Goal: Task Accomplishment & Management: Complete application form

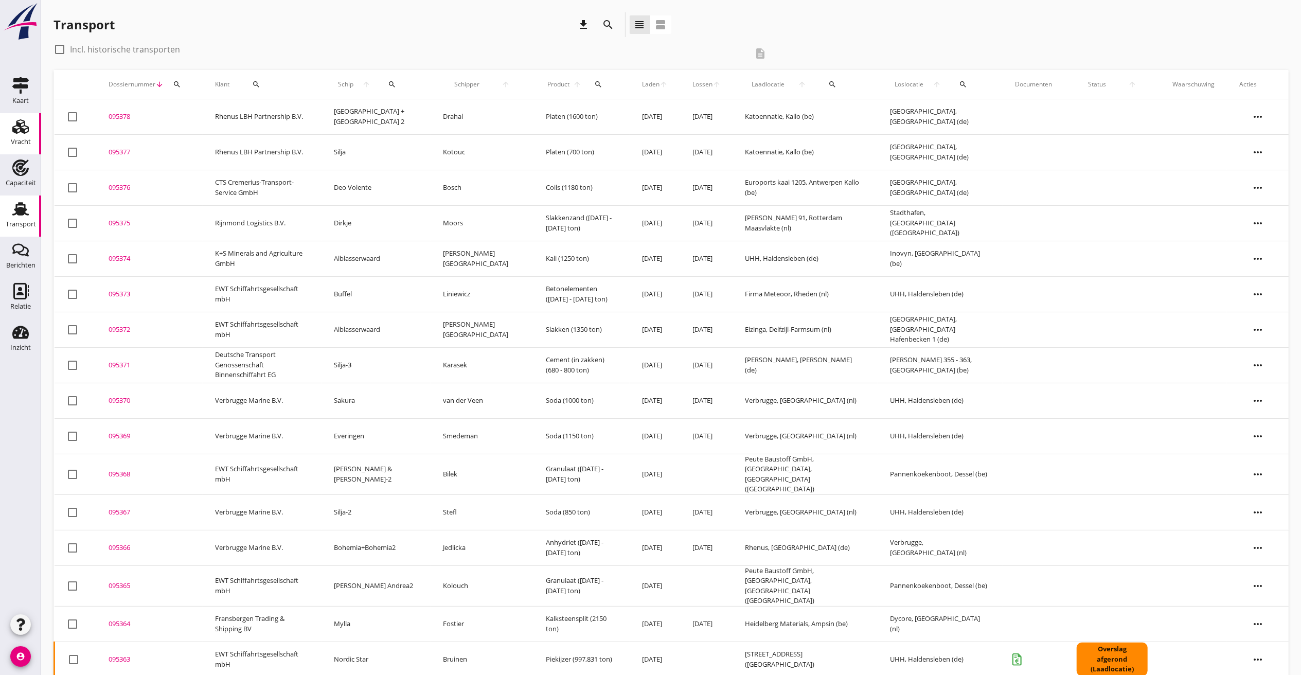
click at [11, 132] on div "Vracht" at bounding box center [20, 126] width 25 height 16
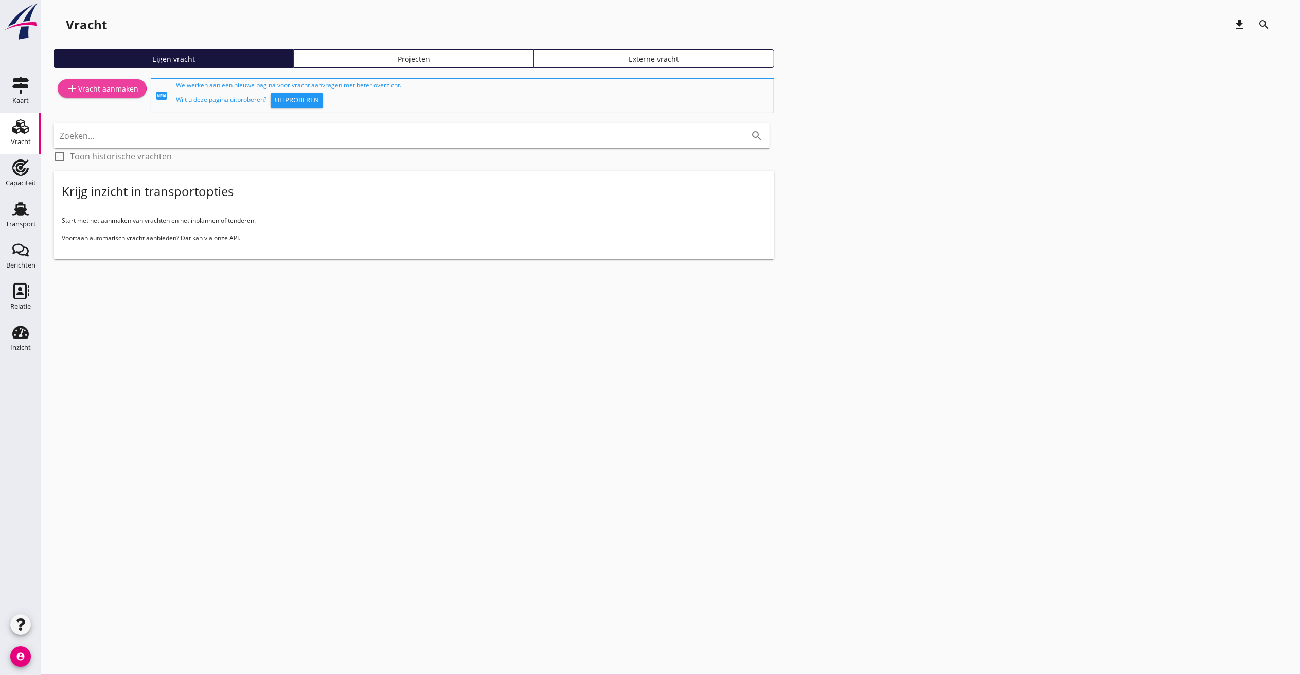
click at [118, 86] on div "add Vracht aanmaken" at bounding box center [102, 88] width 73 height 12
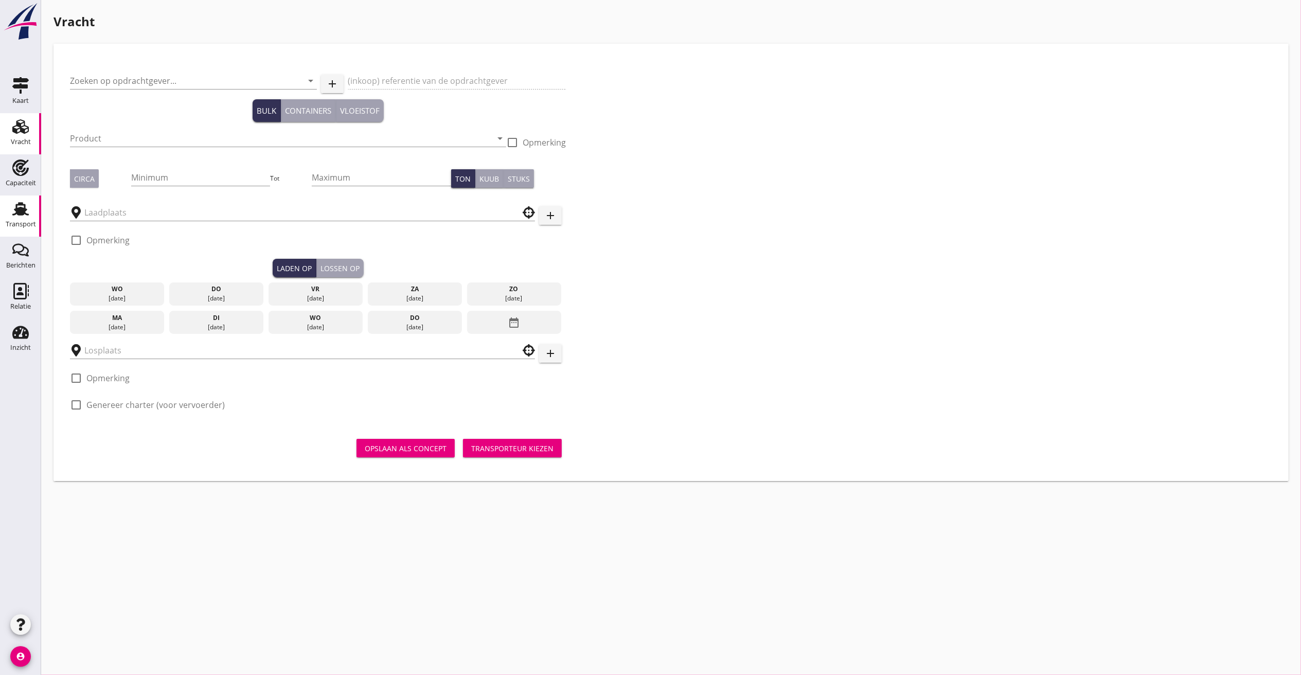
click at [23, 217] on div "Transport" at bounding box center [21, 224] width 30 height 14
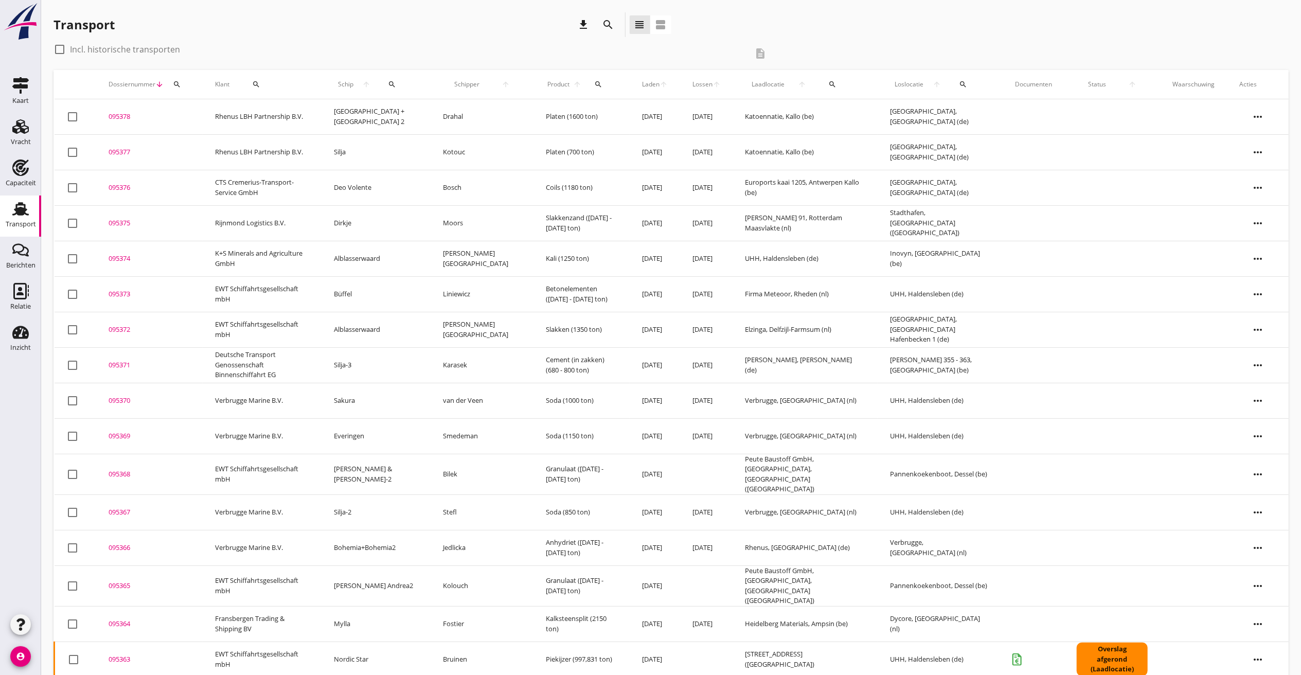
click at [1264, 223] on icon "more_horiz" at bounding box center [1258, 223] width 29 height 29
click at [1238, 352] on div "Vracht kopieeren" at bounding box center [1252, 353] width 74 height 12
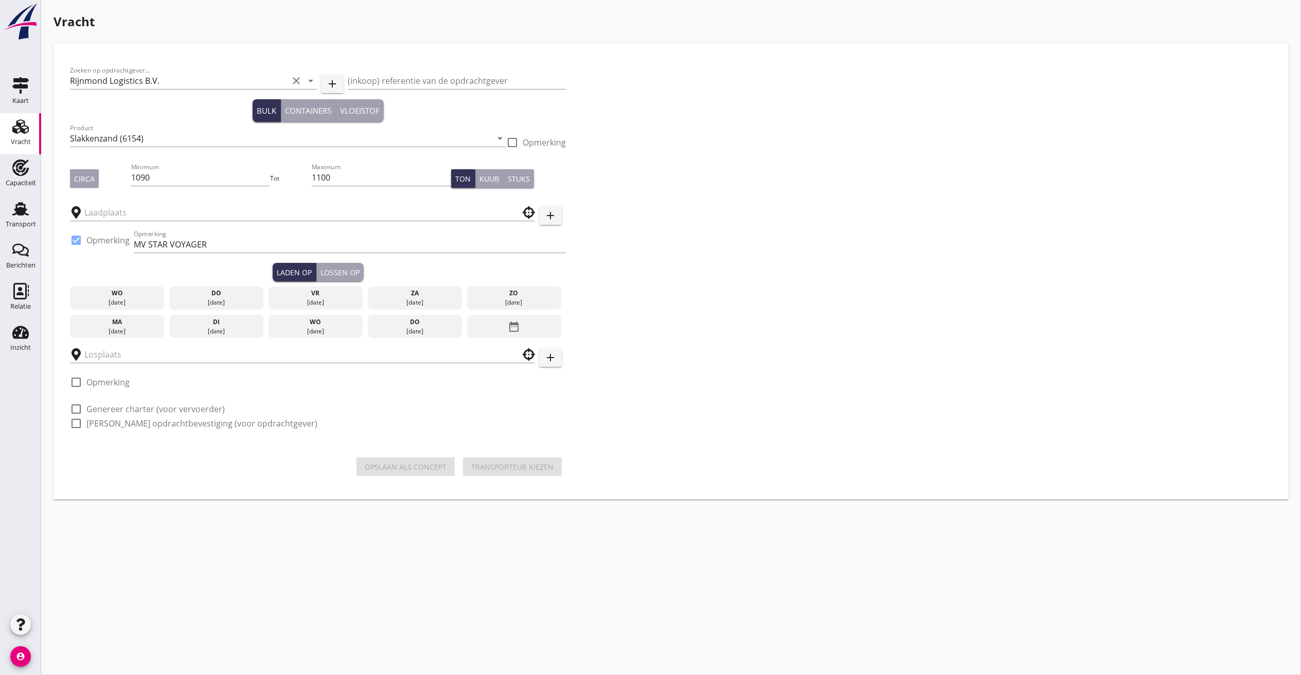
type input "Alexiahaven boei 91"
type input "Stadthafen"
checkbox input "true"
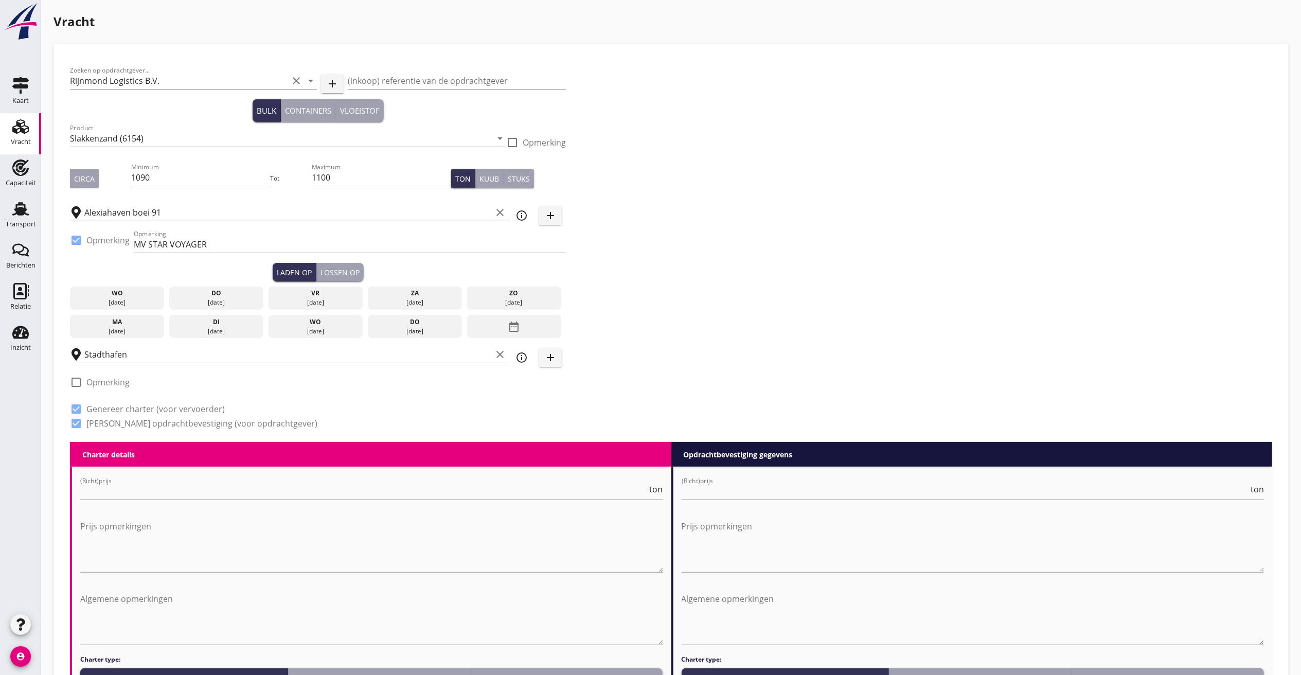
type input "12.5"
checkbox input "false"
radio input "false"
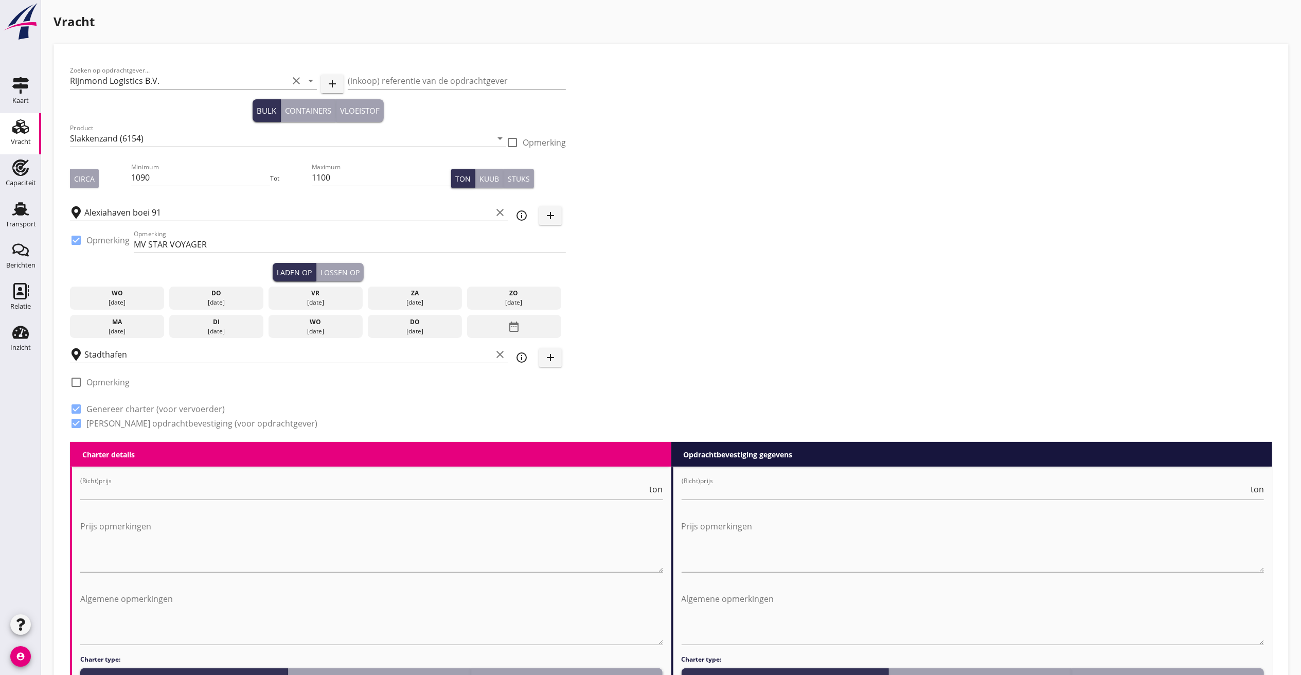
checkbox input "true"
type input "2"
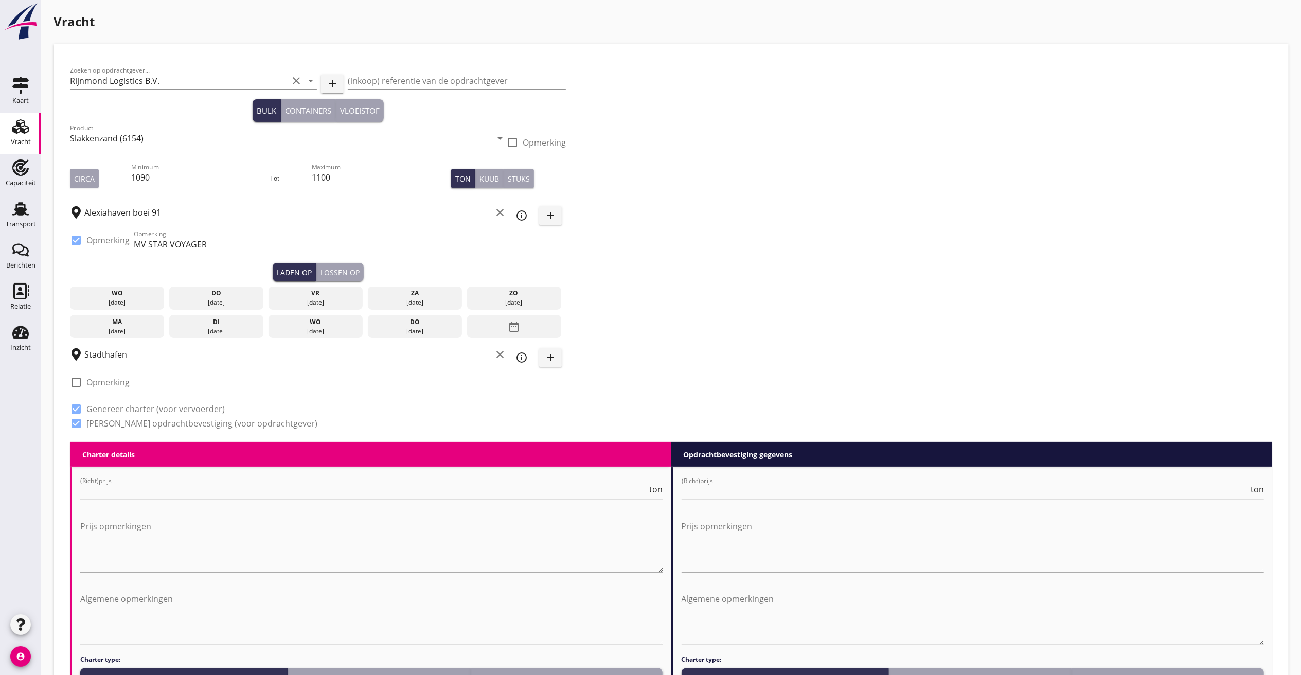
type input "2"
type input "5"
type input "12.85"
checkbox input "false"
radio input "false"
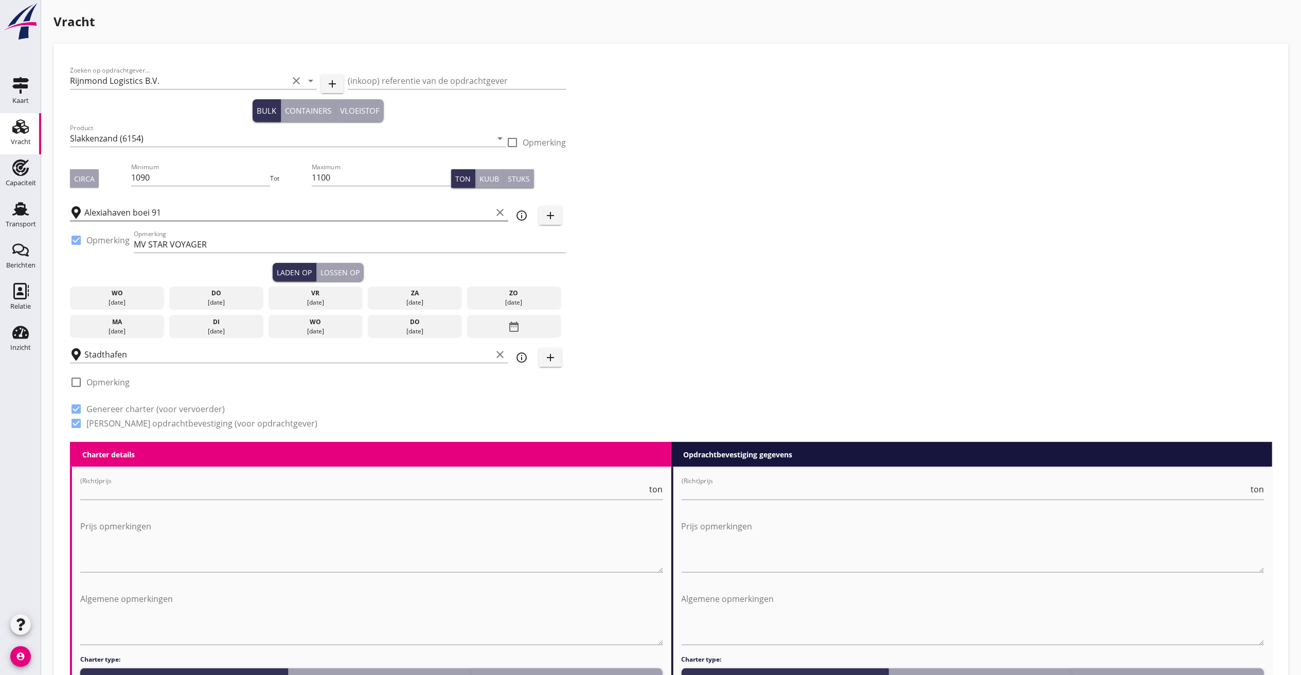
radio input "false"
checkbox input "true"
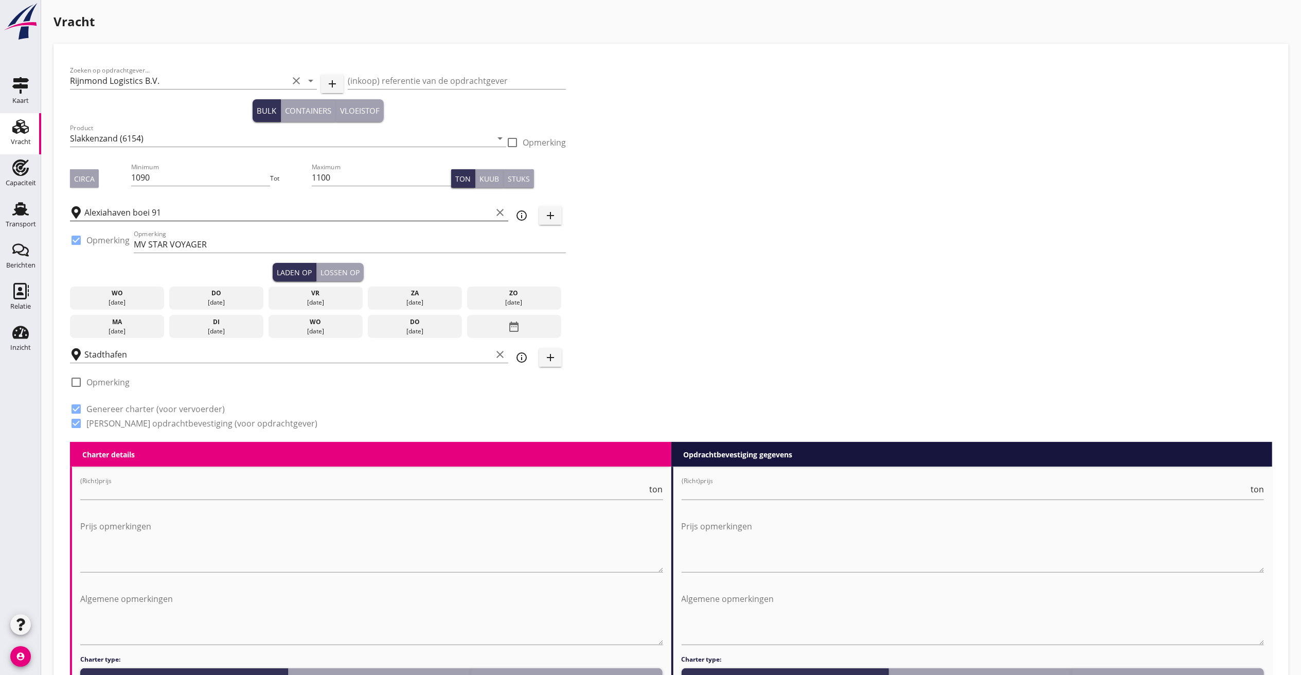
checkbox input "true"
type input "36"
type input "21"
drag, startPoint x: 148, startPoint y: 175, endPoint x: 68, endPoint y: 159, distance: 81.4
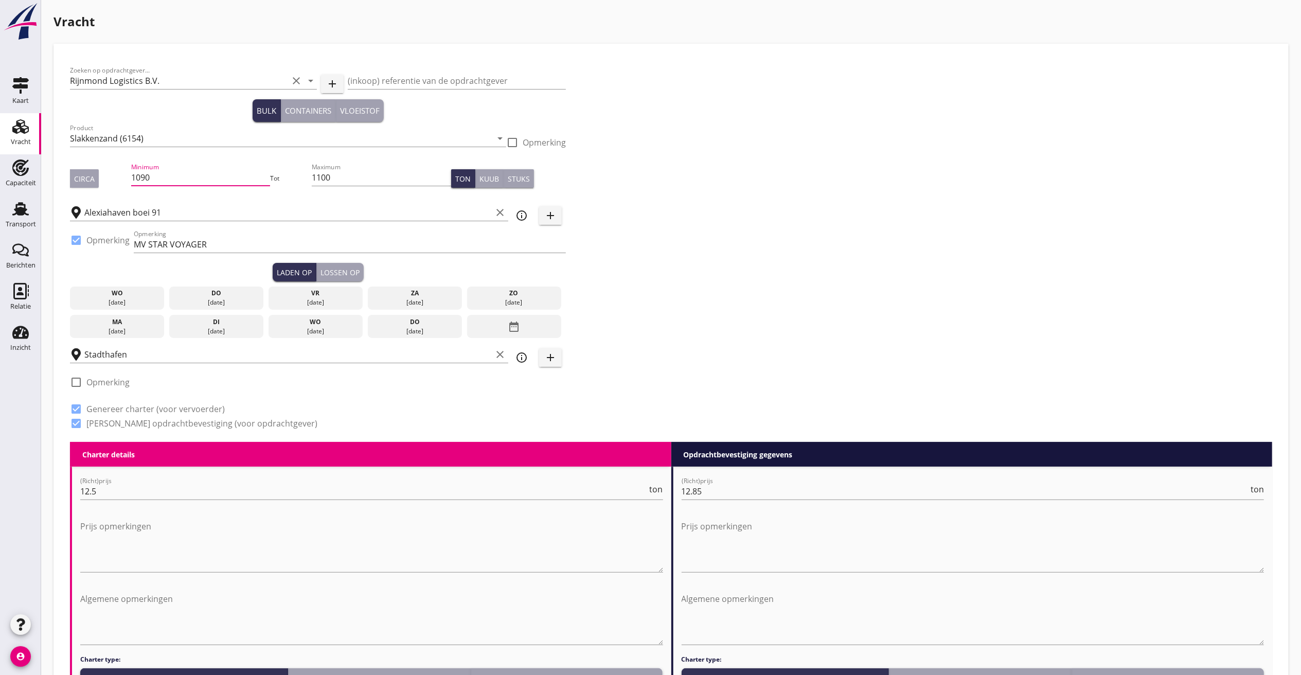
click at [68, 159] on div "Zoeken op opdrachtgever... Rijnmond Logistics B.V. clear arrow_drop_down add (i…" at bounding box center [318, 251] width 504 height 382
type input "1850"
click at [186, 492] on input "12.5" at bounding box center [364, 491] width 568 height 16
type input "12.00"
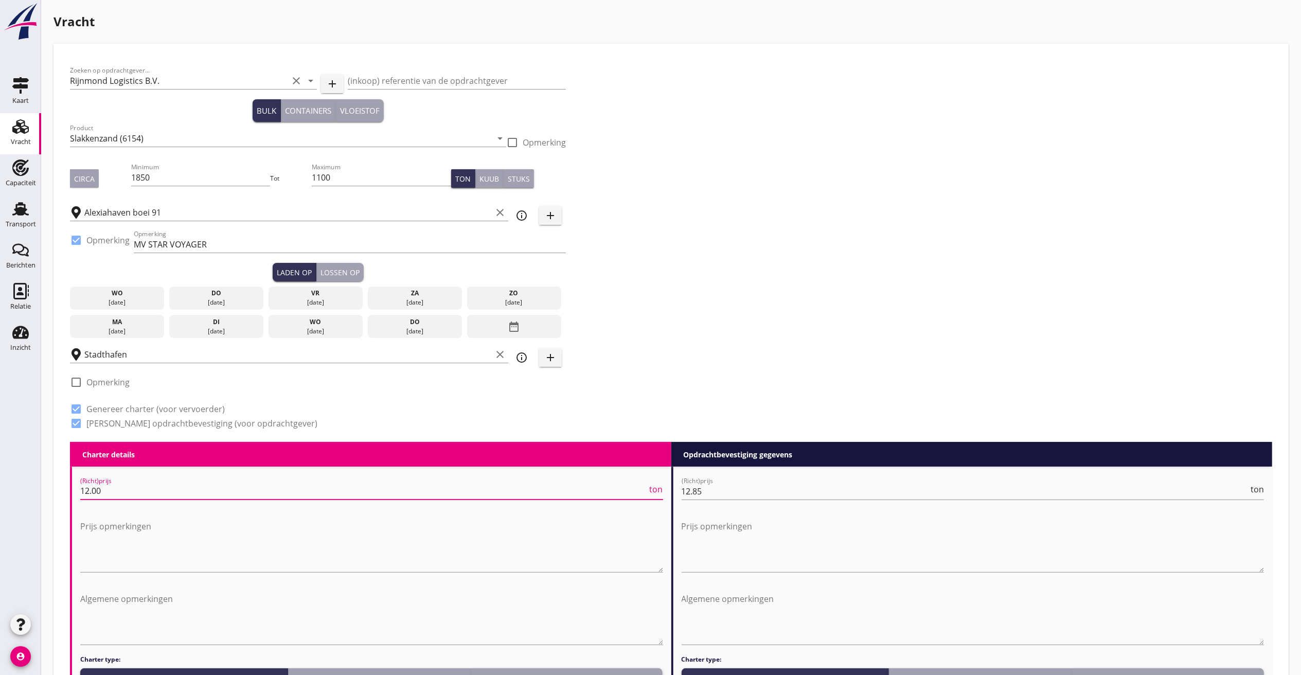
drag, startPoint x: 674, startPoint y: 268, endPoint x: 670, endPoint y: 275, distance: 7.9
click at [674, 270] on div "Zoeken op opdrachtgever... Rijnmond Logistics B.V. clear arrow_drop_down add (i…" at bounding box center [671, 251] width 1211 height 382
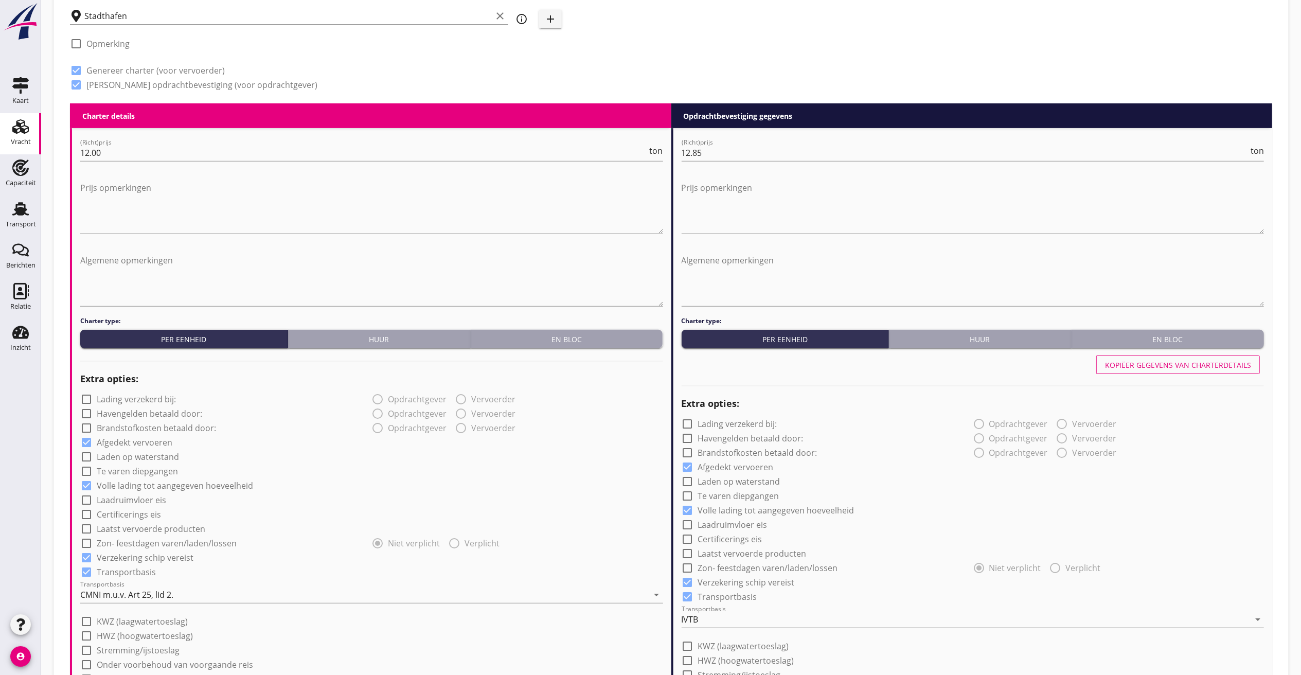
scroll to position [309, 0]
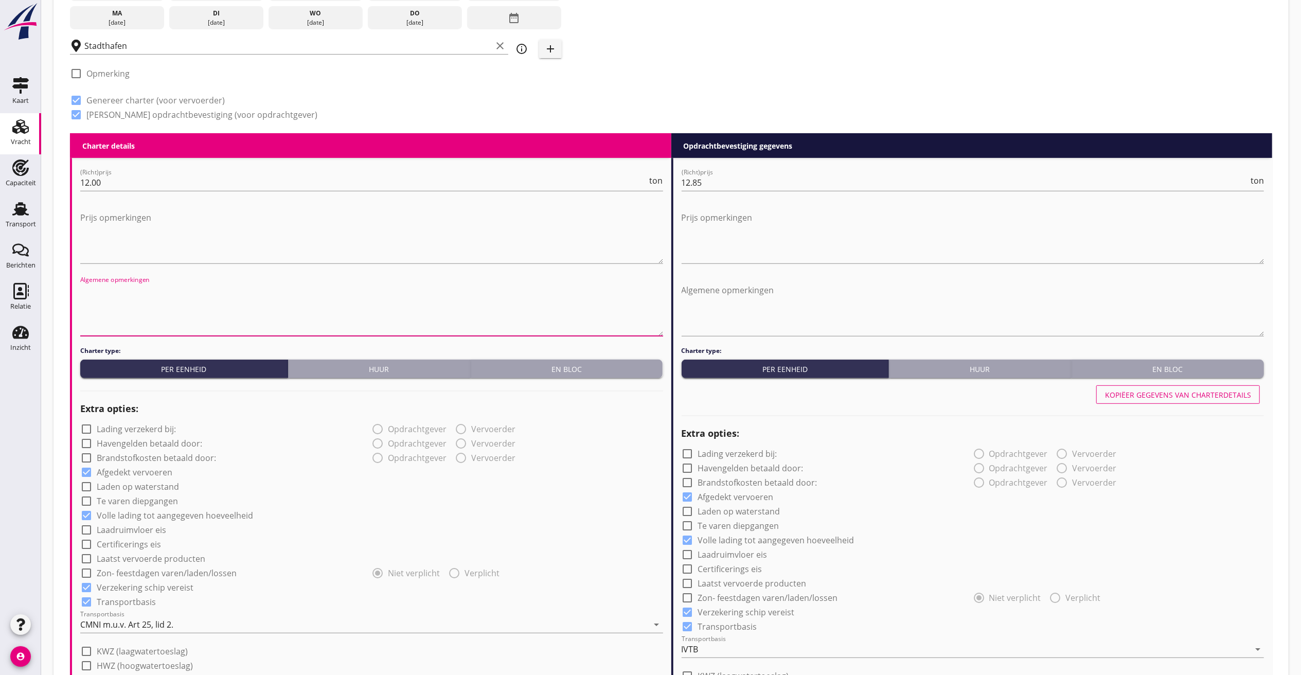
click at [113, 303] on textarea "Algemene opmerkingen" at bounding box center [371, 309] width 583 height 54
click at [329, 288] on textarea "Indien losgereed [DATE] 06:00 uur, garantie leeg [DATE]" at bounding box center [371, 309] width 583 height 54
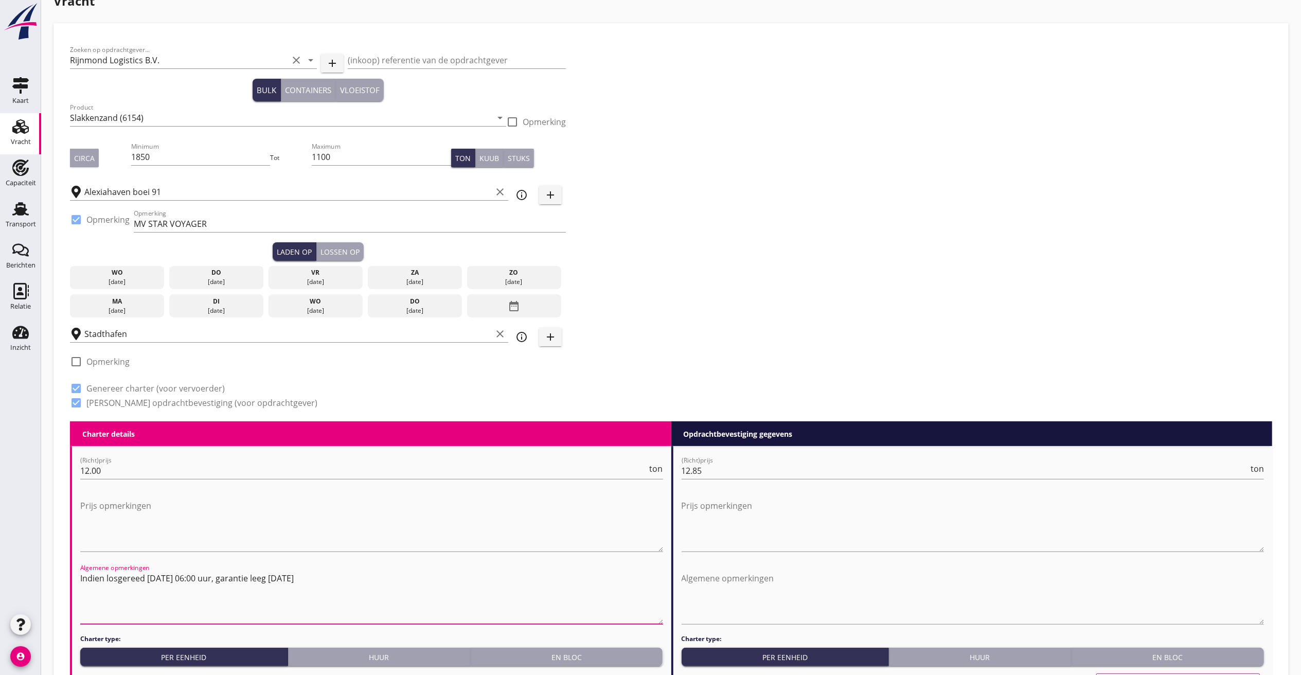
scroll to position [0, 0]
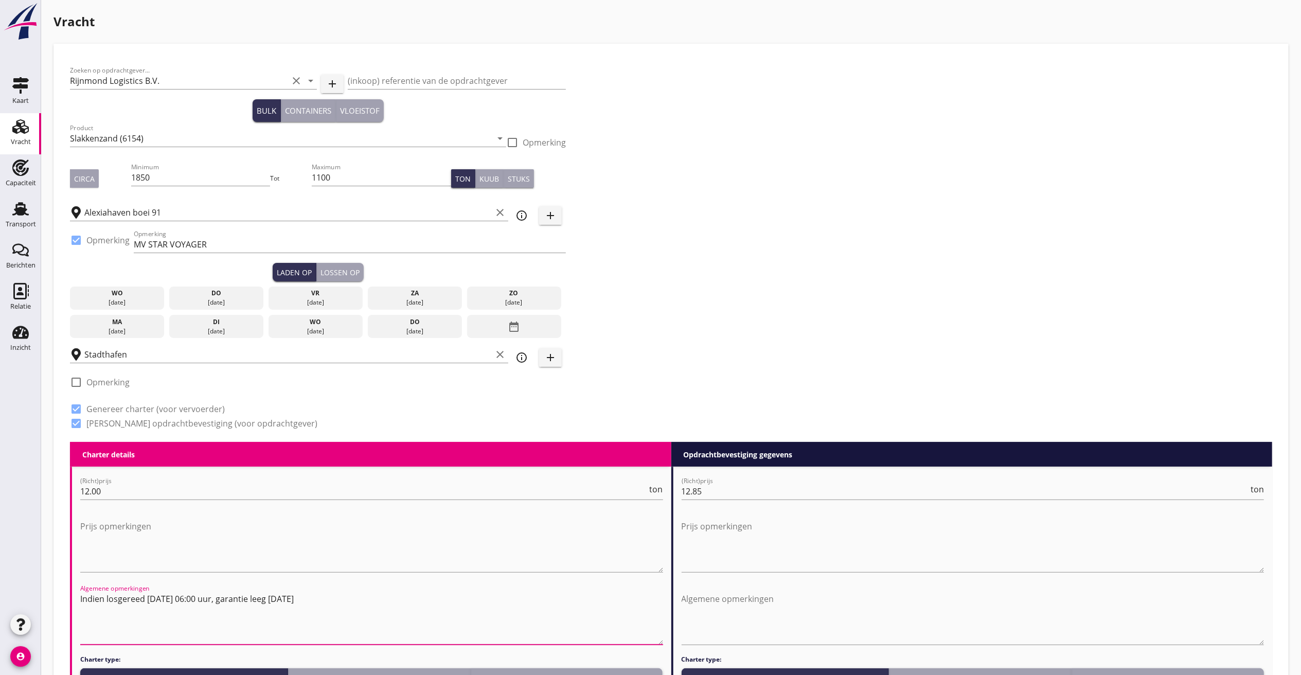
type textarea "Indien losgereed [DATE] 06:00 uur, garantie leeg [DATE]"
click at [116, 312] on div "[DATE] [DATE] [DATE] [DATE] [DATE] [DATE] [DATE] [DATE] [DATE] date_range" at bounding box center [318, 309] width 496 height 57
click at [112, 325] on div "ma" at bounding box center [118, 321] width 90 height 9
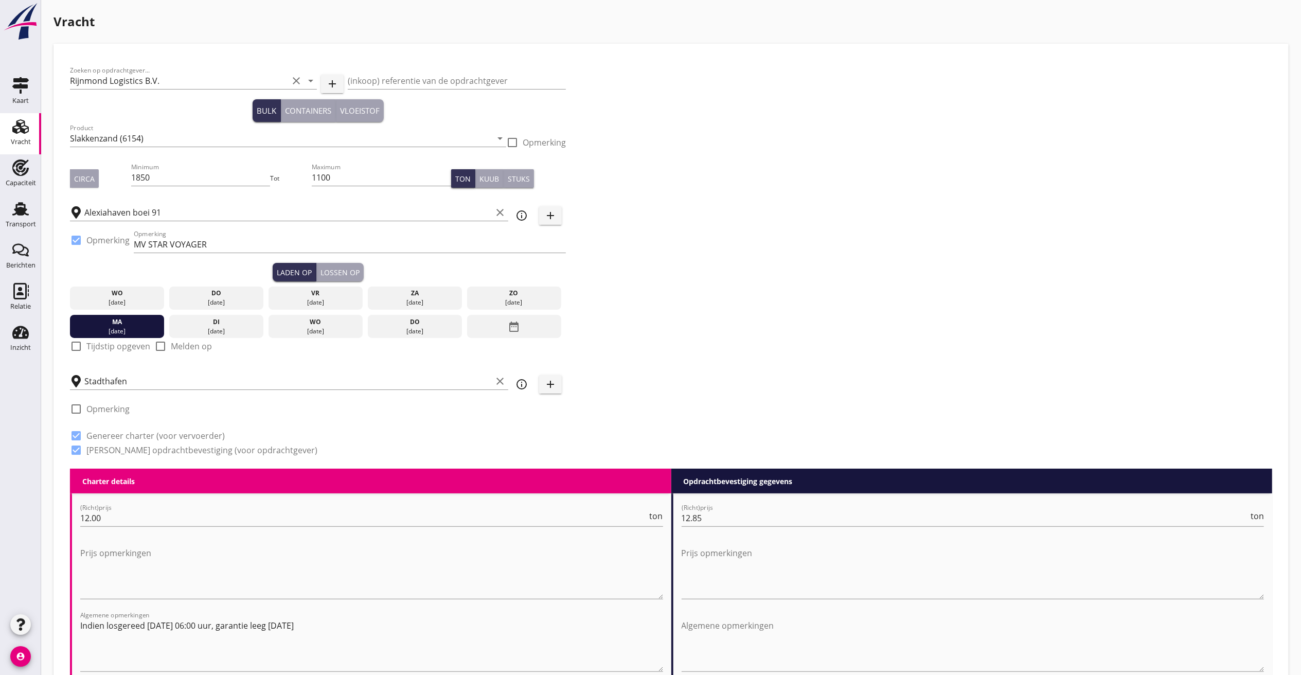
click at [100, 345] on label "Tijdstip opgeven" at bounding box center [118, 346] width 64 height 10
checkbox input "true"
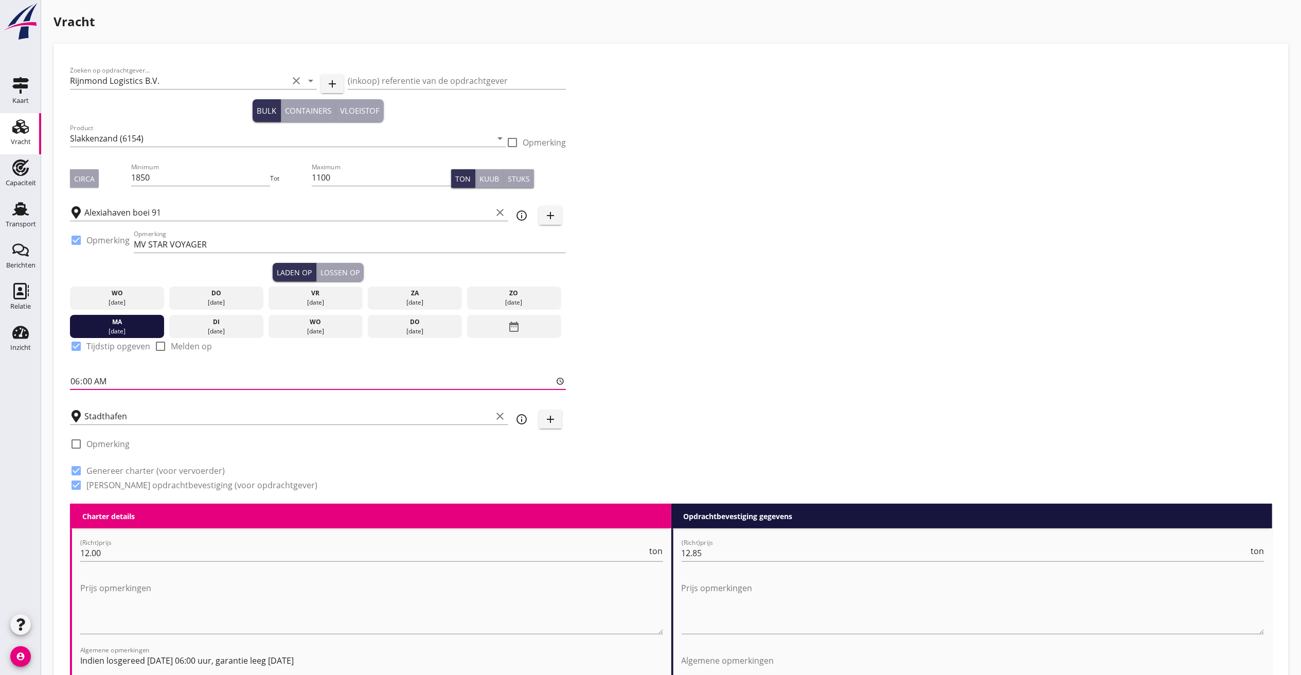
click at [76, 381] on input "06:00" at bounding box center [318, 381] width 496 height 16
type input "12:00"
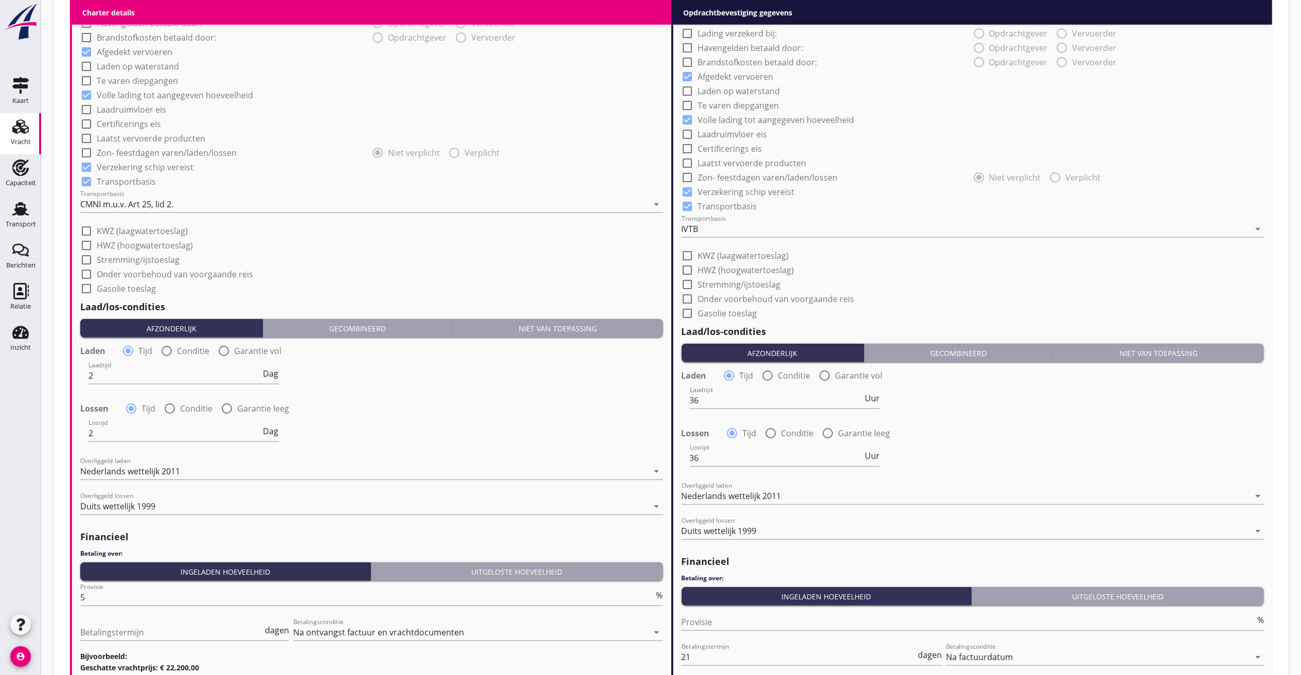
scroll to position [823, 0]
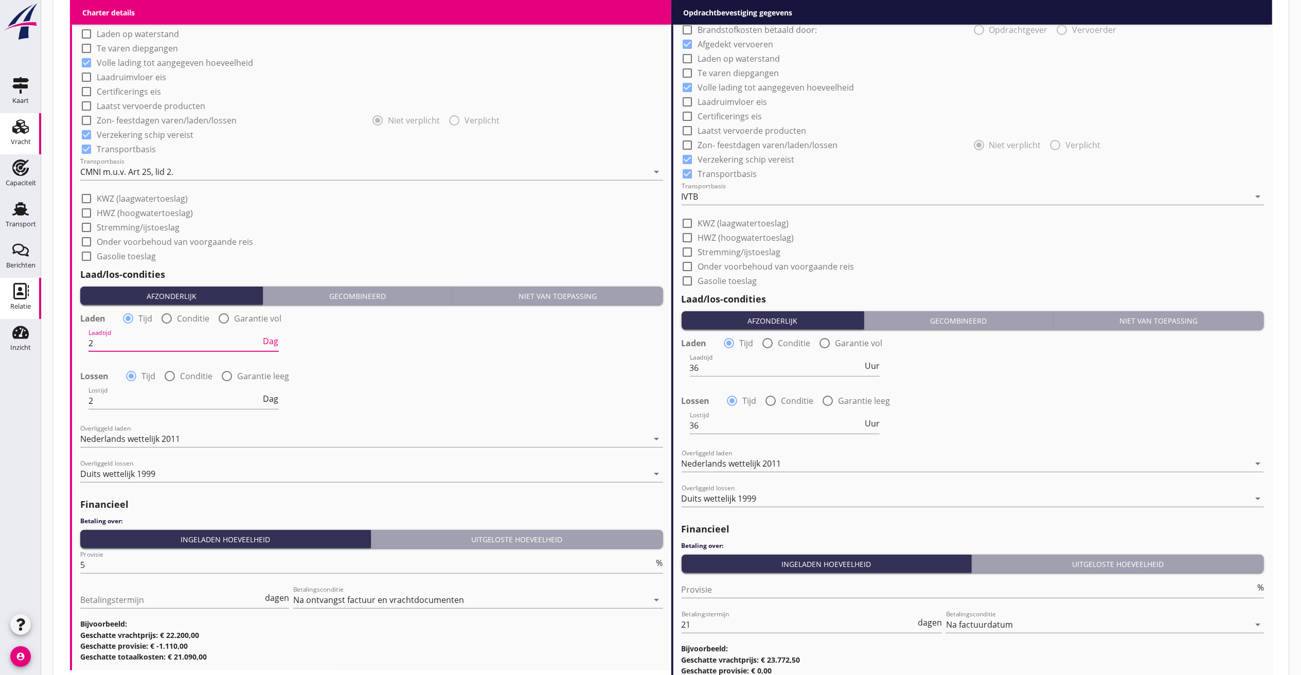
drag, startPoint x: 161, startPoint y: 340, endPoint x: 0, endPoint y: 291, distance: 167.8
type input "36"
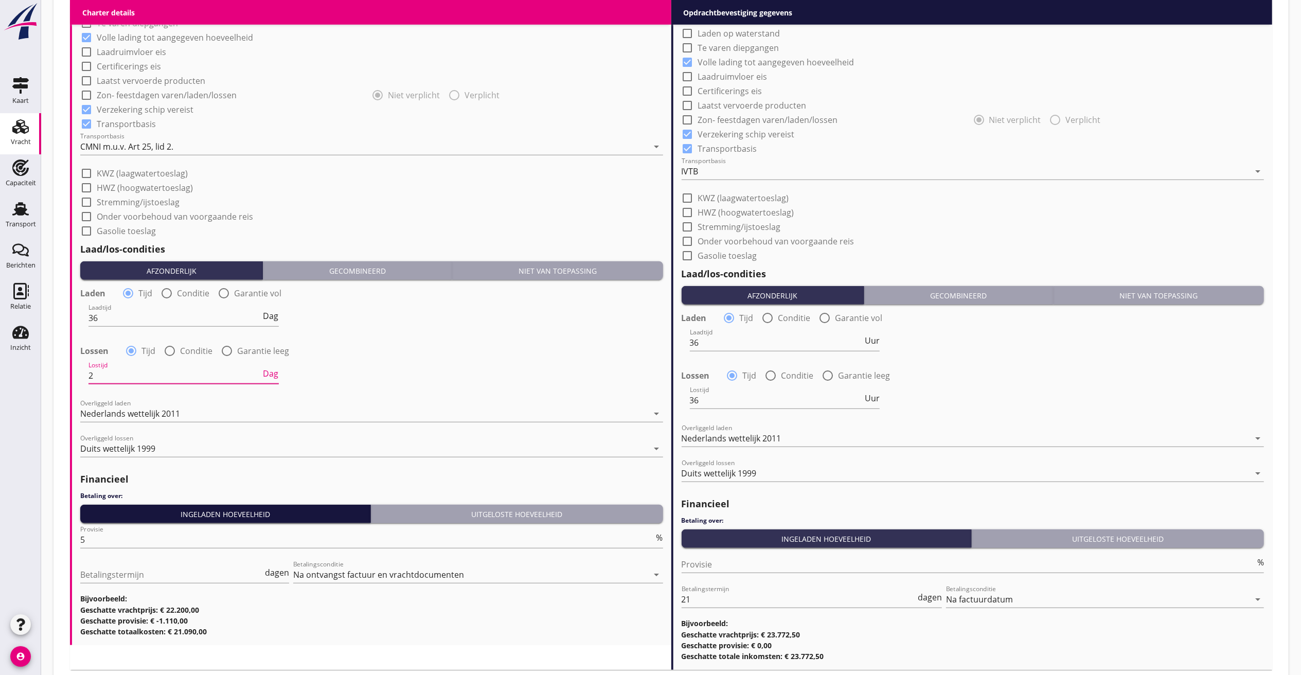
scroll to position [914, 0]
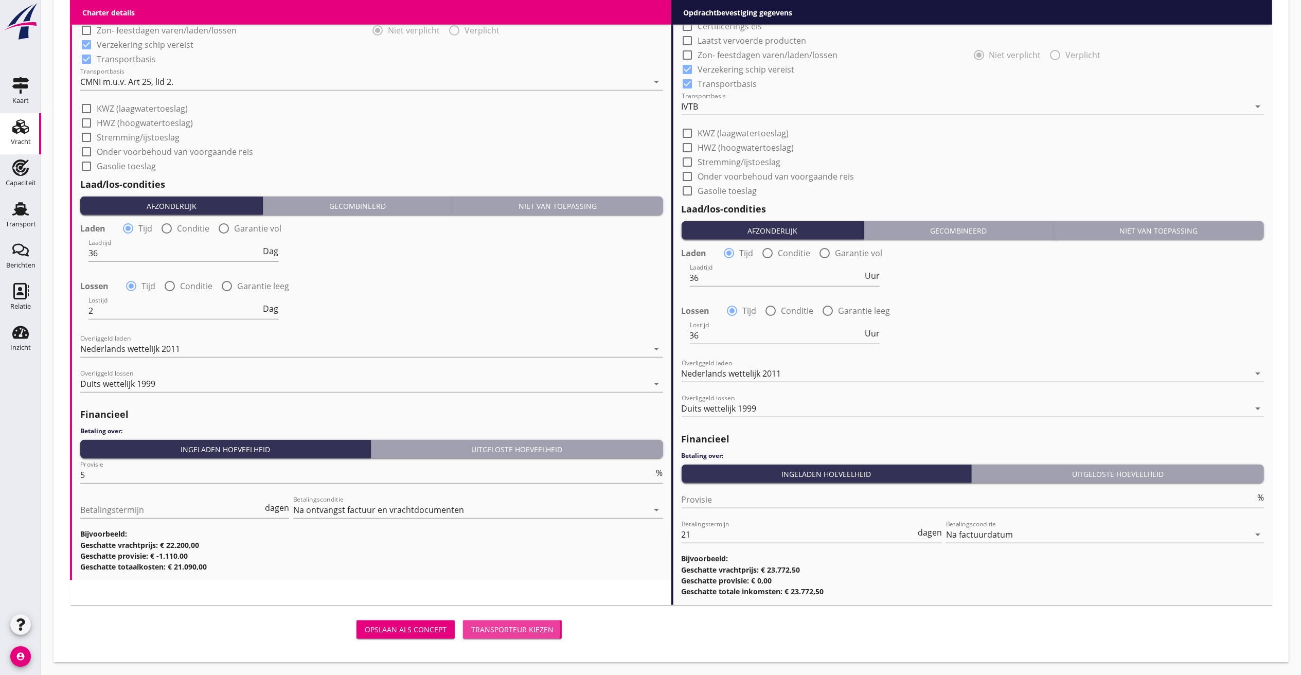
click at [527, 624] on div "Transporteur kiezen" at bounding box center [512, 629] width 82 height 11
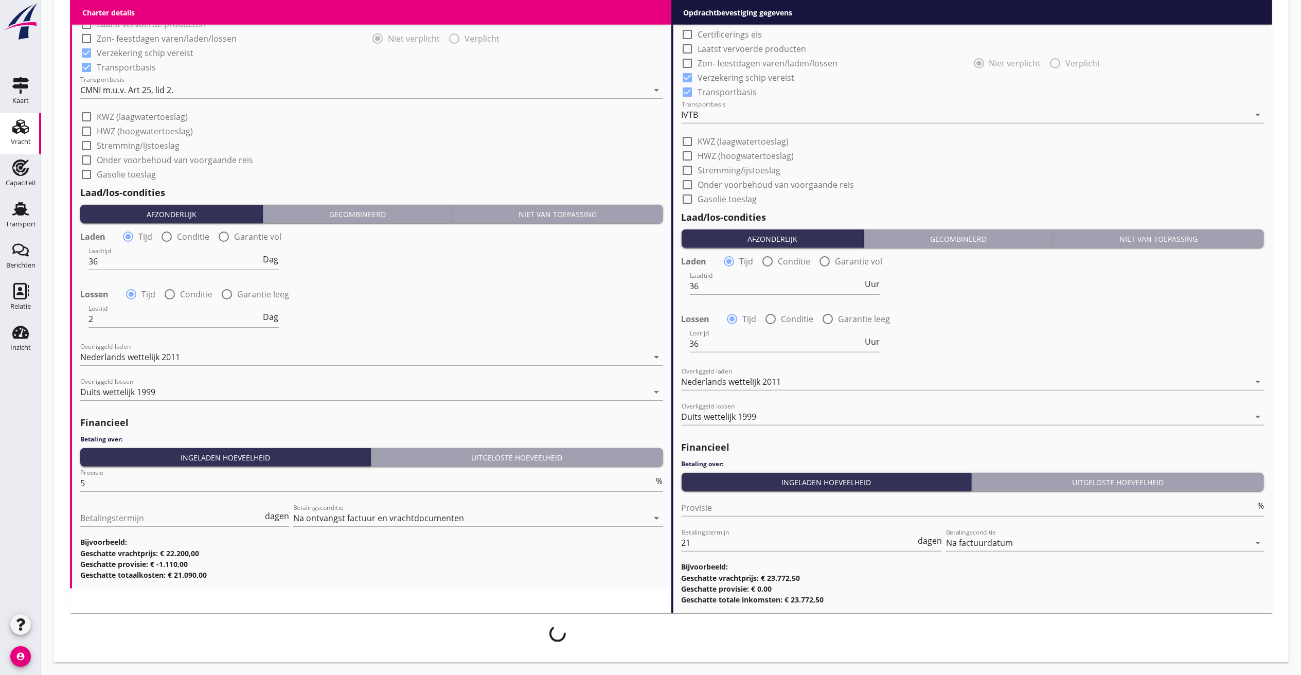
scroll to position [906, 0]
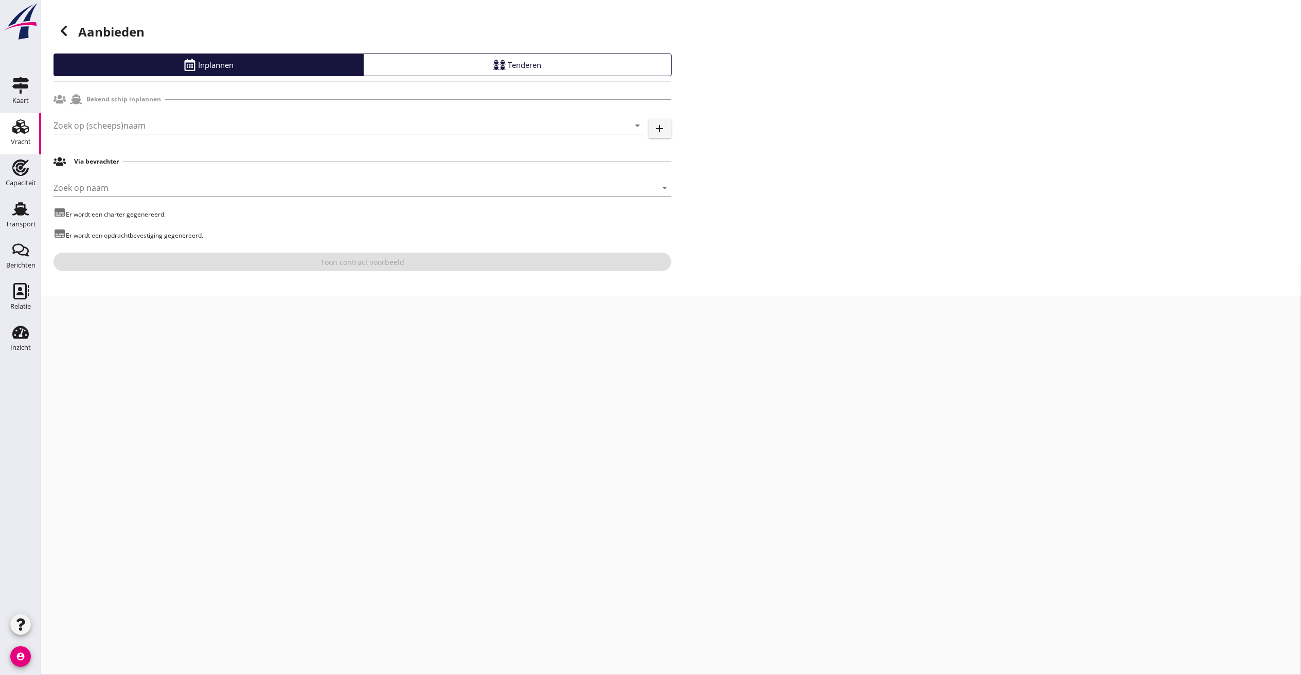
click at [97, 132] on input "Zoek op (scheeps)naam" at bounding box center [335, 125] width 562 height 16
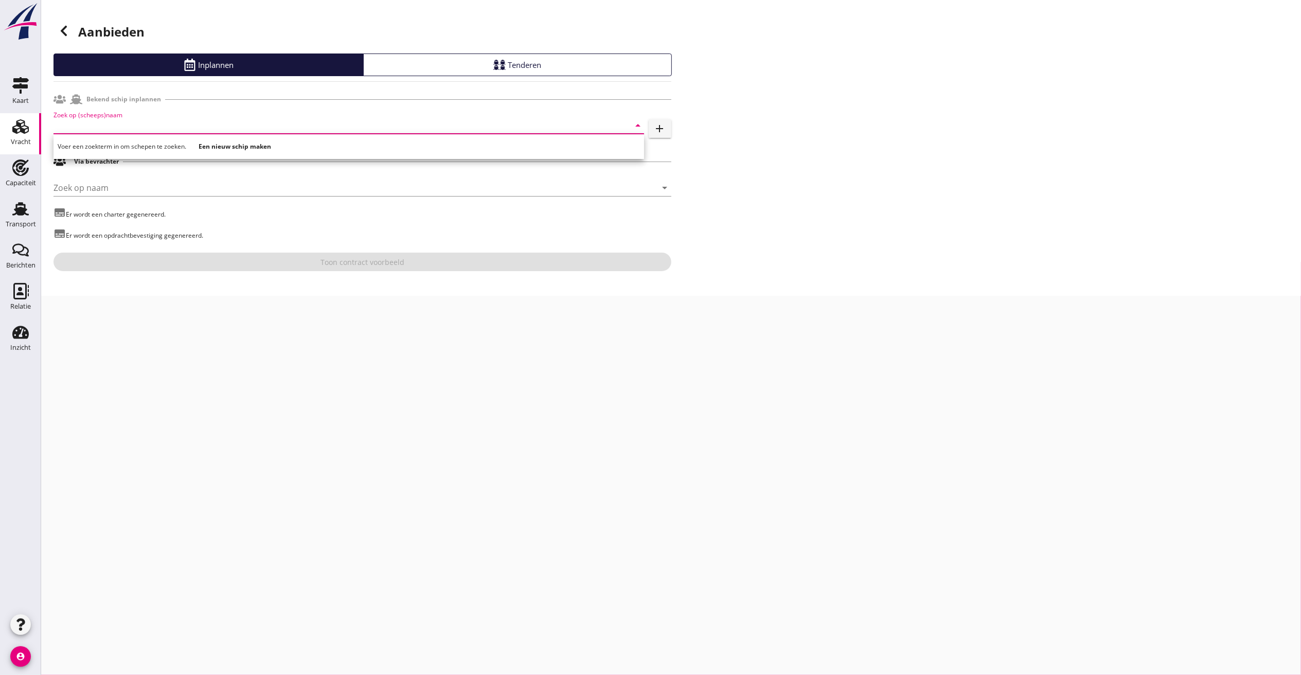
click at [118, 124] on input "Zoek op (scheeps)naam" at bounding box center [335, 125] width 562 height 16
type input "rol"
click at [661, 128] on icon "add" at bounding box center [660, 128] width 12 height 12
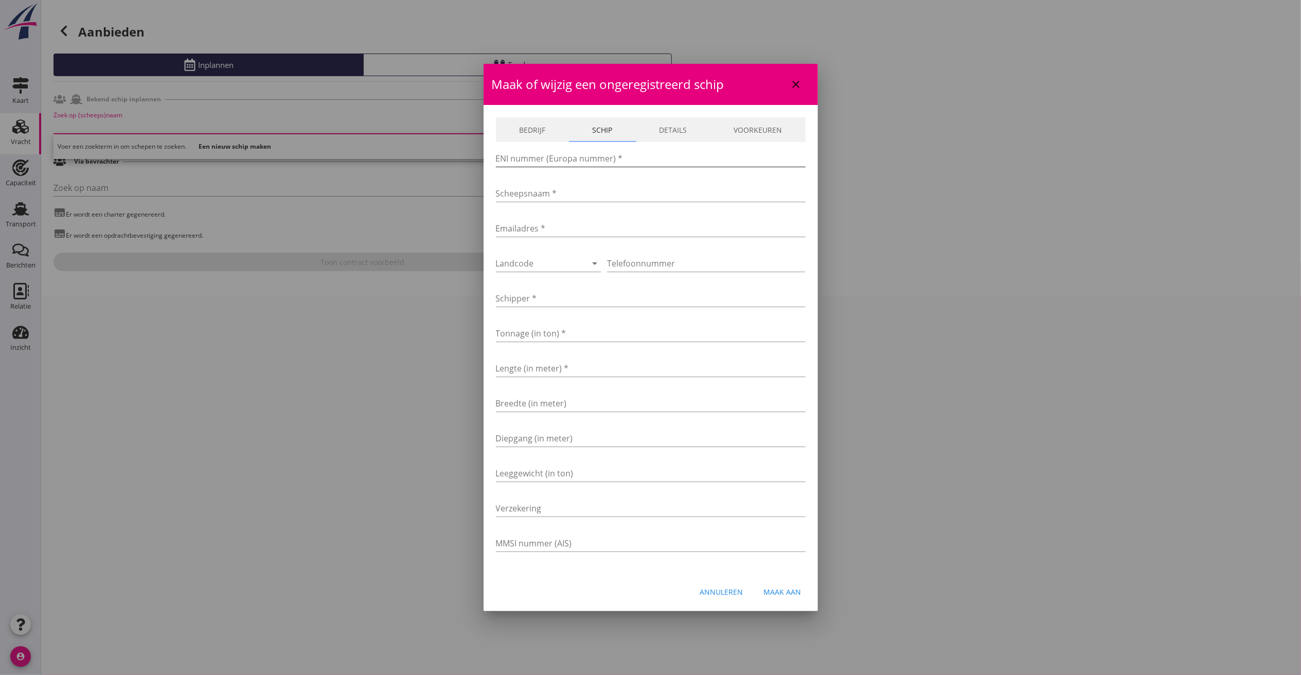
click at [627, 155] on input "ENI nummer (Europa nummer) *" at bounding box center [651, 158] width 310 height 16
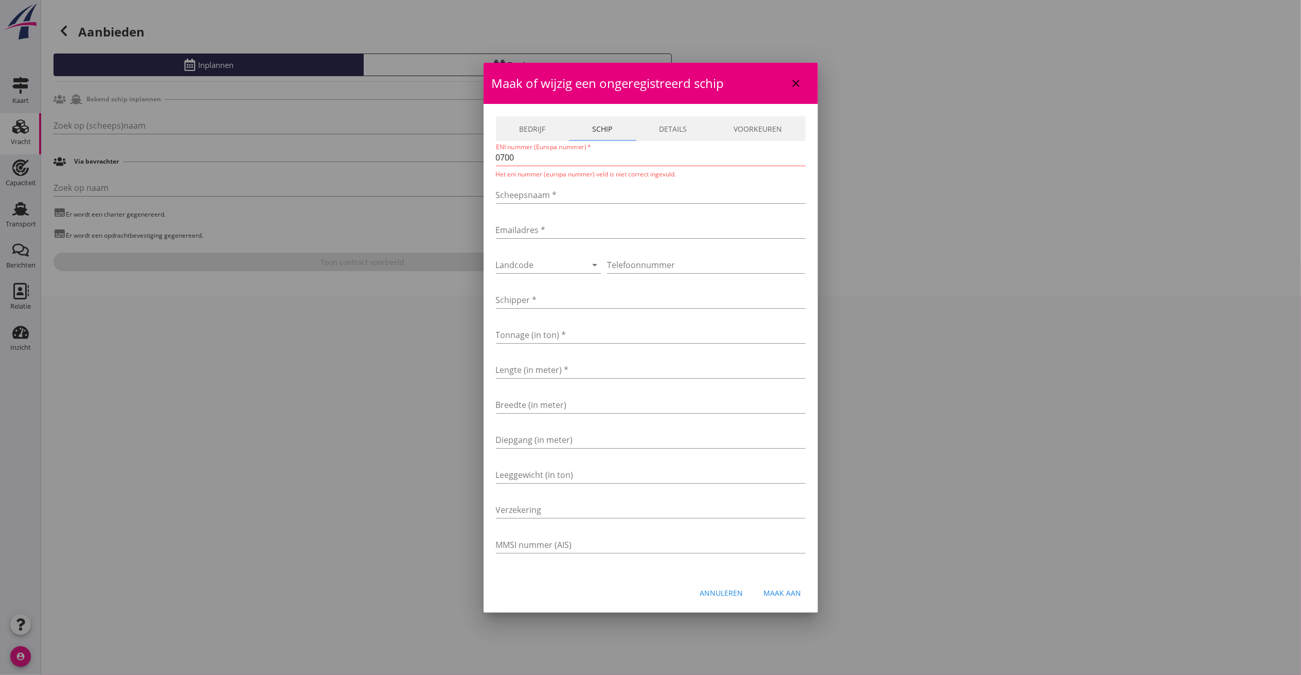
click at [552, 161] on input "0700" at bounding box center [651, 157] width 310 height 16
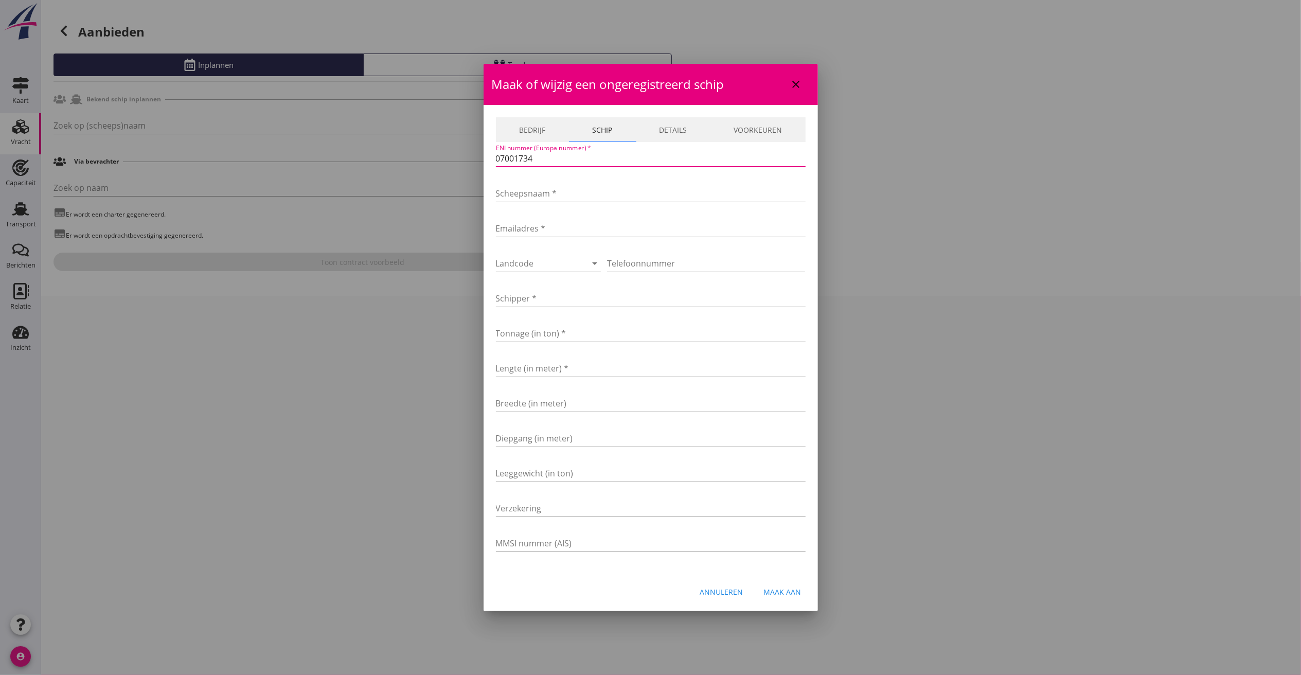
type input "07001734"
type input "[PERSON_NAME]"
click at [525, 229] on input "Emailadres *" at bounding box center [651, 228] width 310 height 16
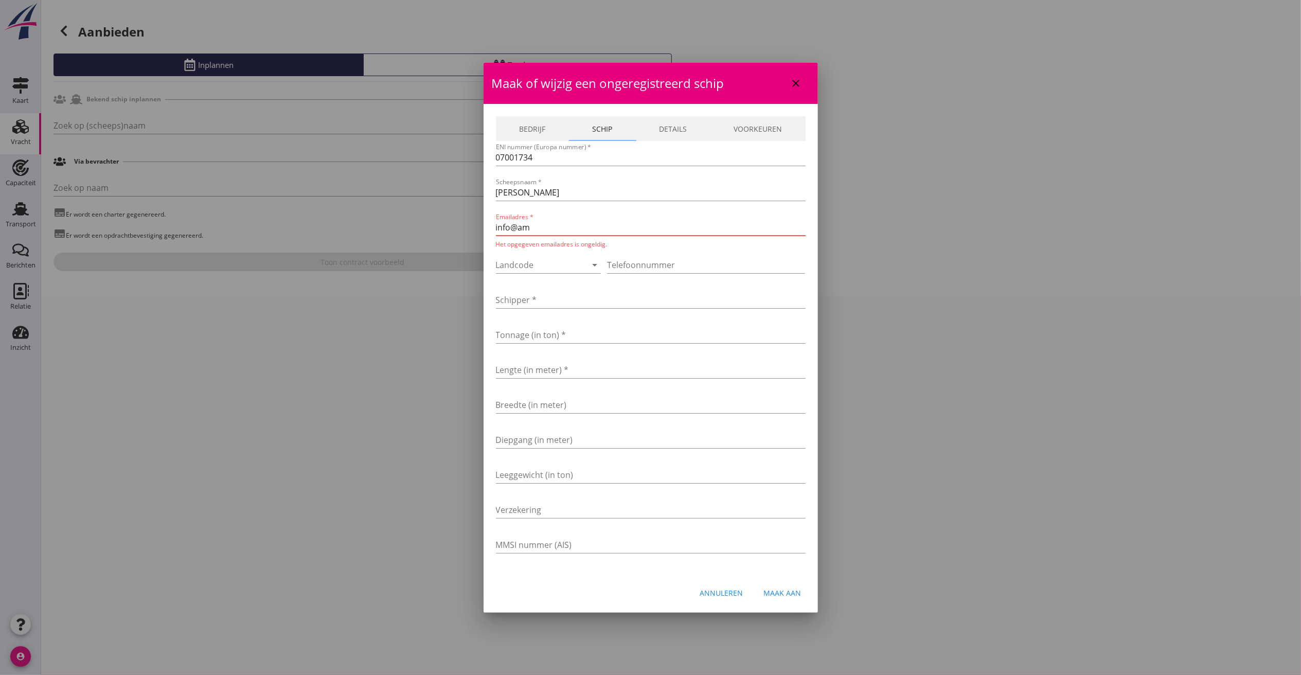
type input "[EMAIL_ADDRESS][DOMAIN_NAME]"
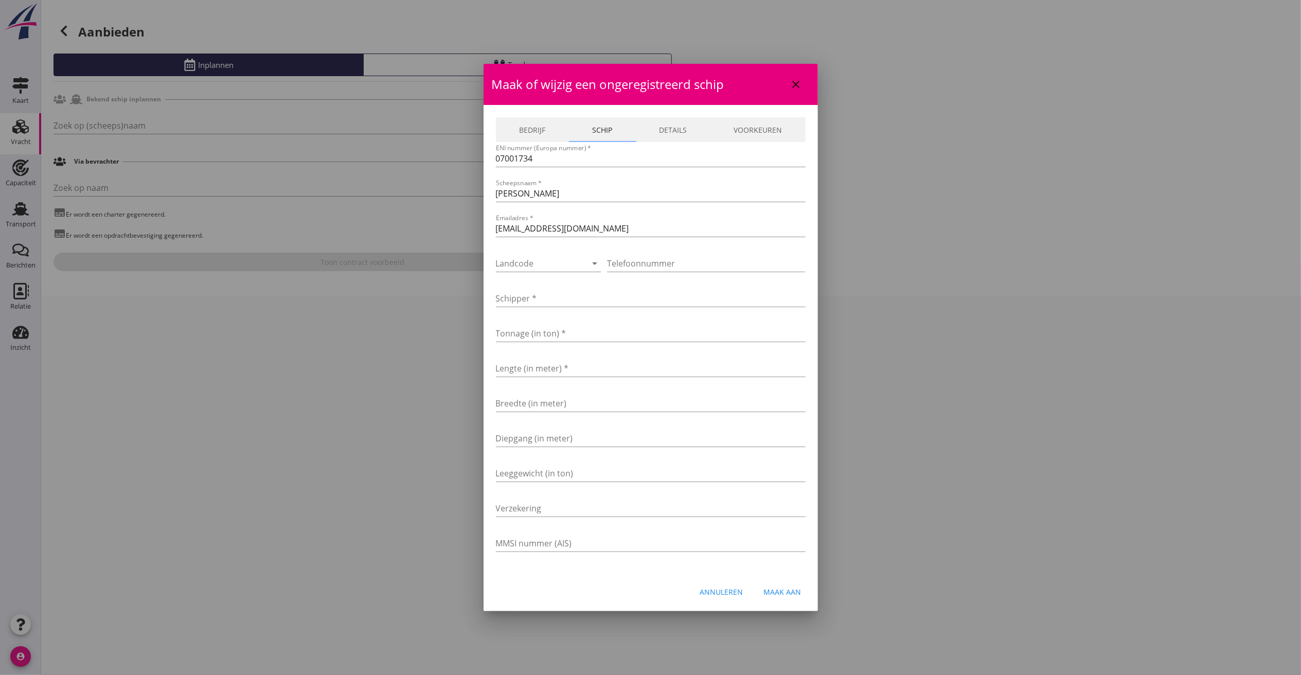
click at [544, 254] on div "Landcode arrow_drop_down" at bounding box center [548, 265] width 105 height 33
click at [554, 256] on div at bounding box center [534, 263] width 77 height 16
click at [531, 263] on div "+31(NL)" at bounding box center [556, 271] width 105 height 25
click at [687, 265] on input "Telefoonnummer" at bounding box center [706, 263] width 198 height 16
click at [582, 263] on icon "clear" at bounding box center [580, 263] width 12 height 12
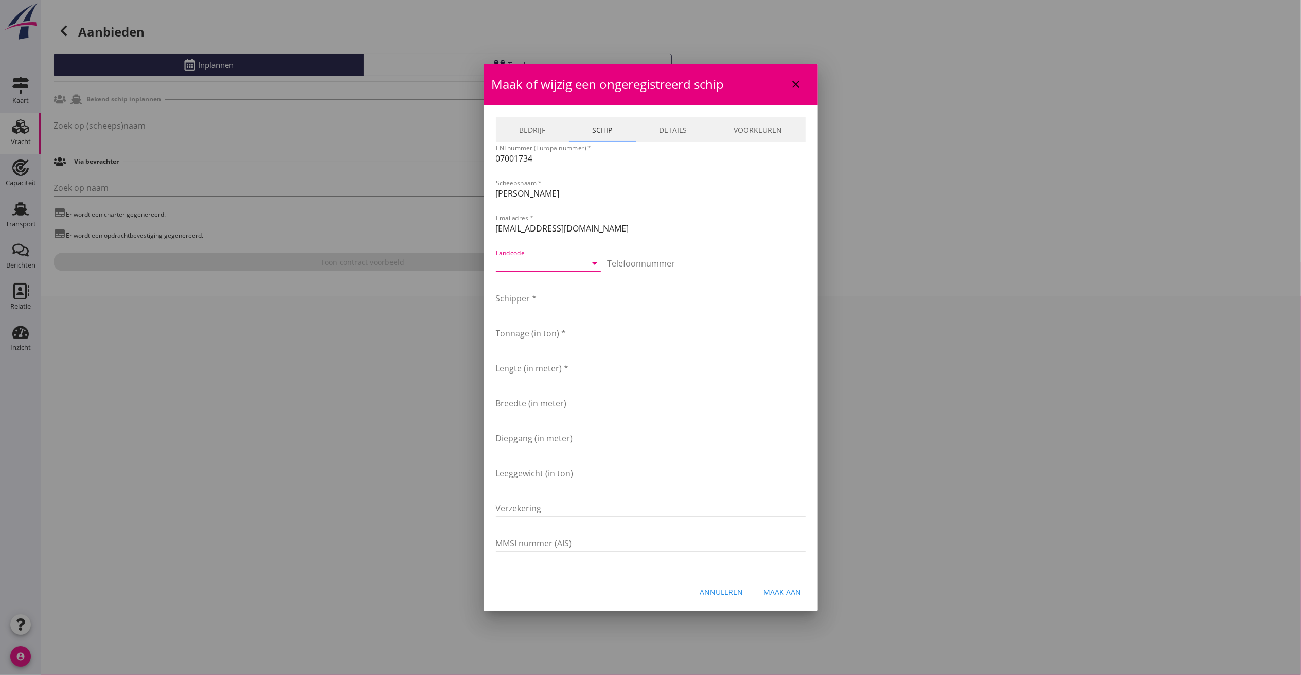
click at [596, 265] on icon "arrow_drop_down" at bounding box center [595, 263] width 12 height 12
click at [515, 341] on div "+49(DE)" at bounding box center [556, 346] width 105 height 12
click at [648, 264] on input "Telefoonnummer" at bounding box center [706, 263] width 198 height 16
type input "171-5250753"
type input "Kiepe"
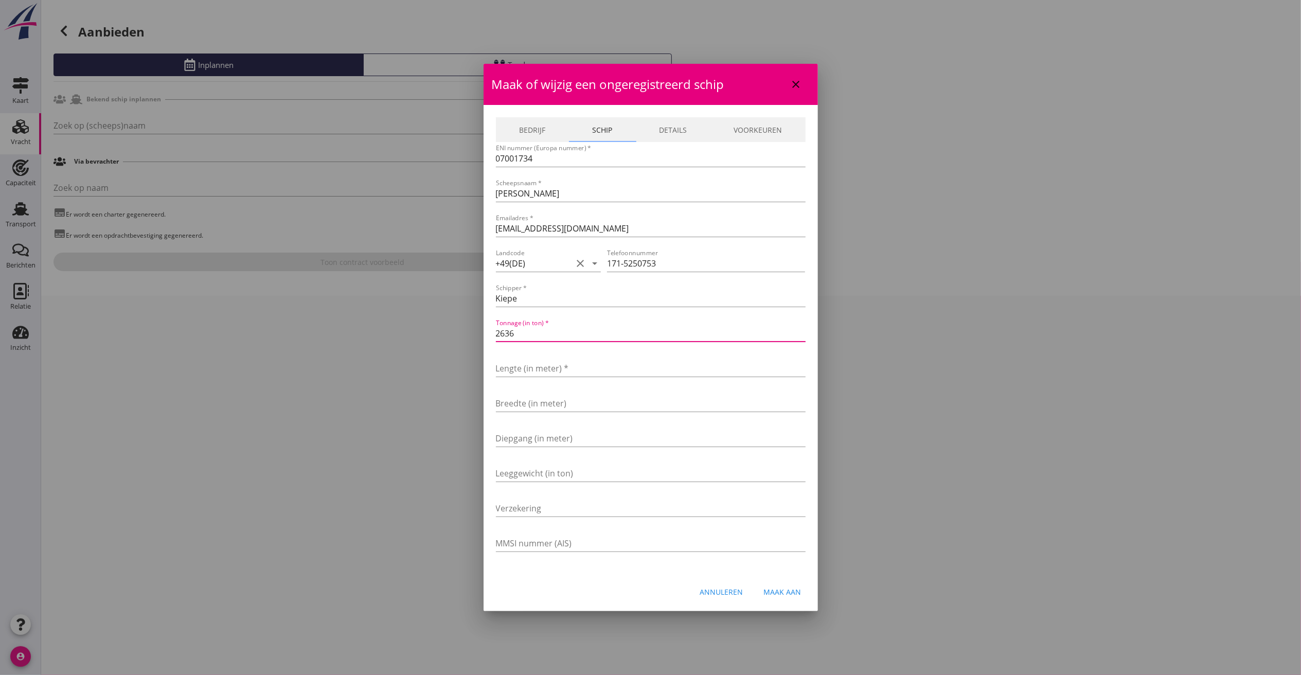
type input "2636"
type input "105"
type input "11.45"
type input "3.22"
type input "EOC"
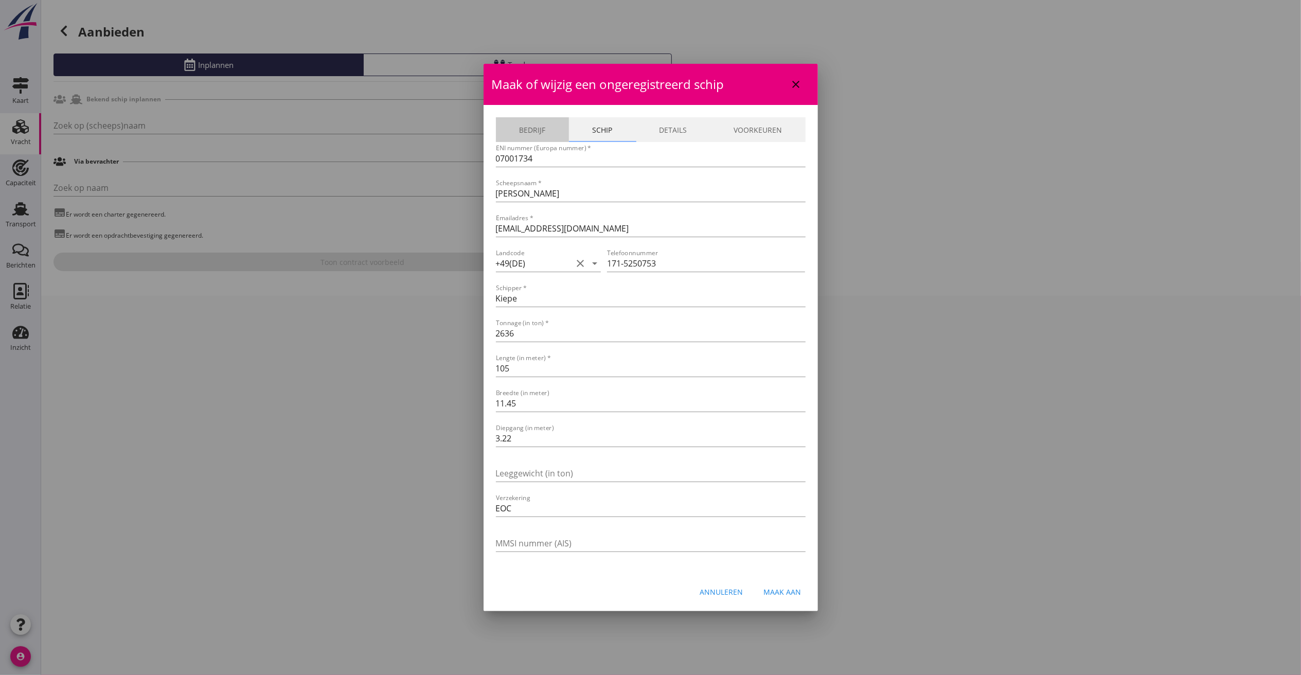
click at [544, 127] on link "Bedrijf" at bounding box center [532, 129] width 73 height 25
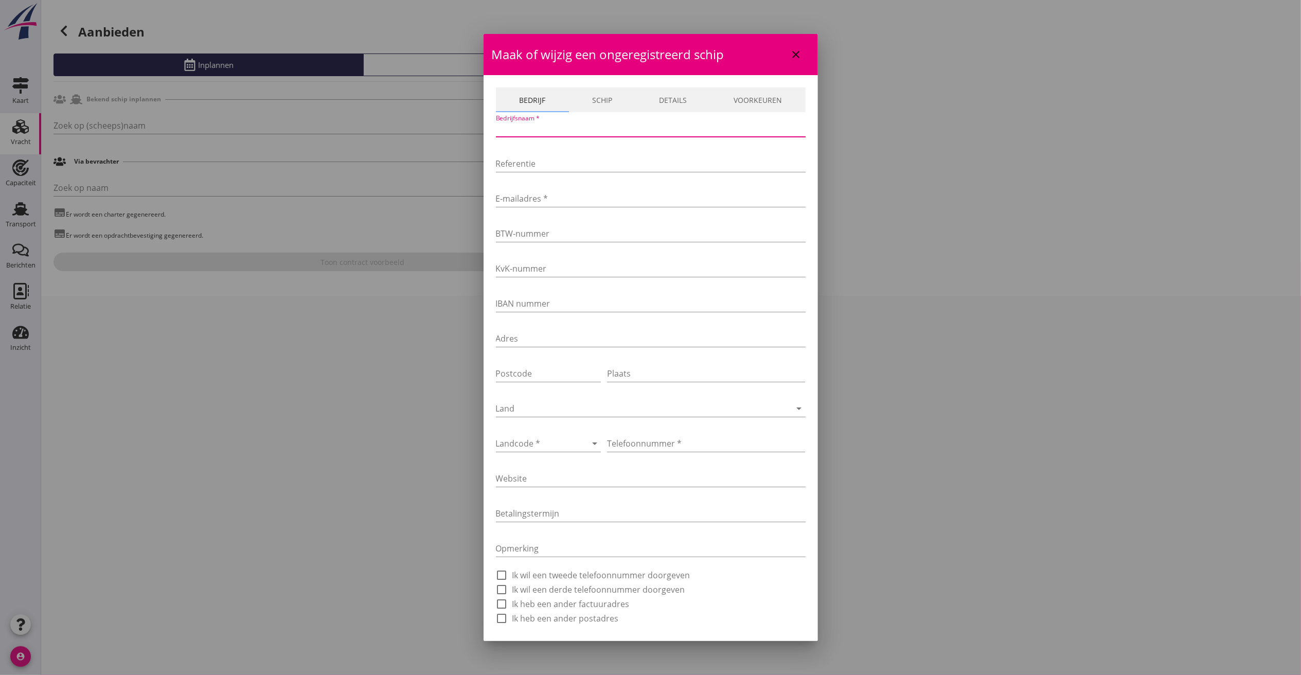
click at [544, 132] on input "Bedrijfsnaam *" at bounding box center [651, 128] width 310 height 16
type input "Amer Shipping BV"
type input "[EMAIL_ADDRESS][DOMAIN_NAME]"
type input "Keizersveer 1b"
type input "4940AB"
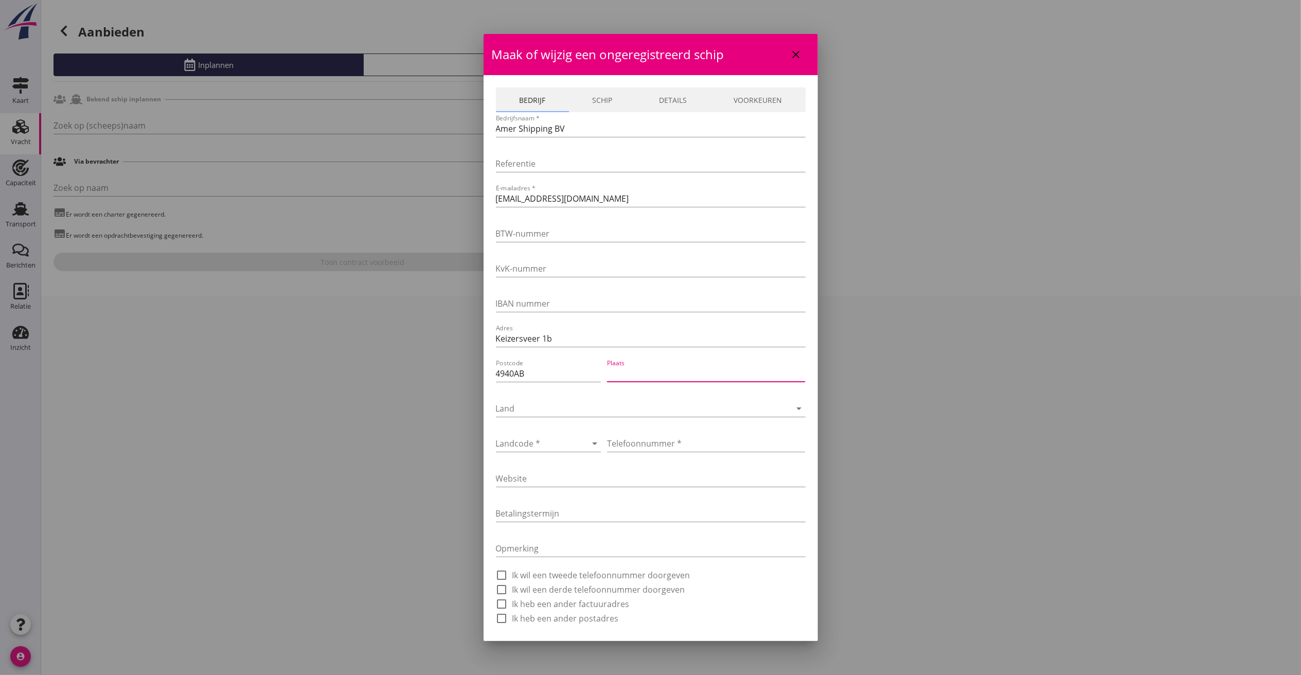
click at [665, 373] on input "Plaats" at bounding box center [706, 373] width 198 height 16
type input "G"
type input "Raamsdonksveer"
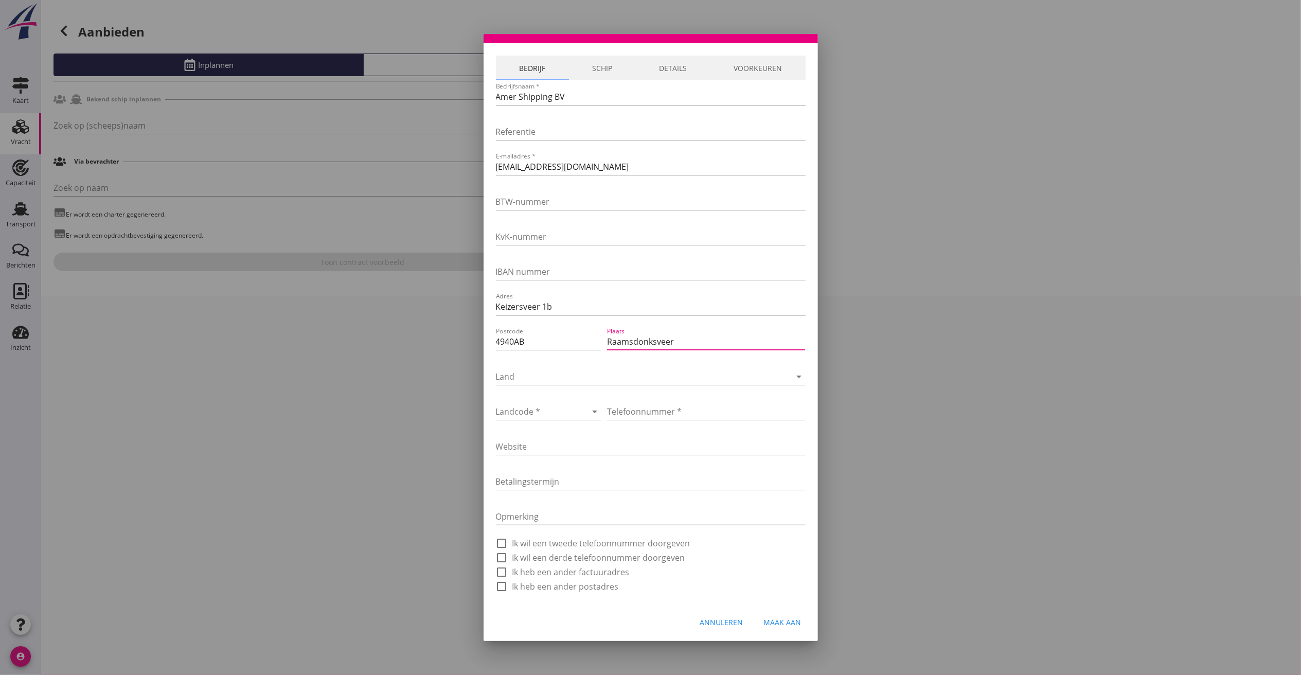
scroll to position [1, 0]
click at [766, 622] on div "Maak aan" at bounding box center [783, 622] width 38 height 11
click at [544, 412] on div at bounding box center [534, 411] width 77 height 16
click at [535, 420] on div "+31(NL)" at bounding box center [556, 419] width 105 height 12
click at [544, 369] on div at bounding box center [636, 376] width 281 height 16
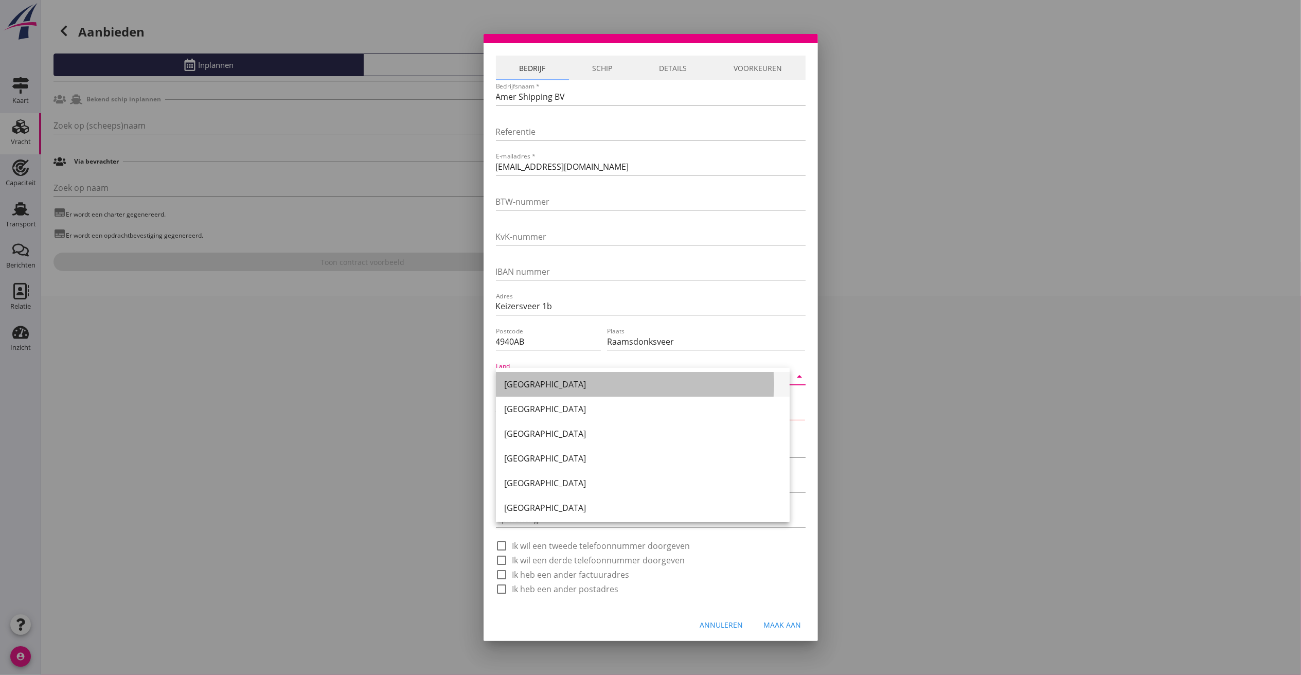
click at [536, 382] on div "[GEOGRAPHIC_DATA]" at bounding box center [642, 384] width 277 height 12
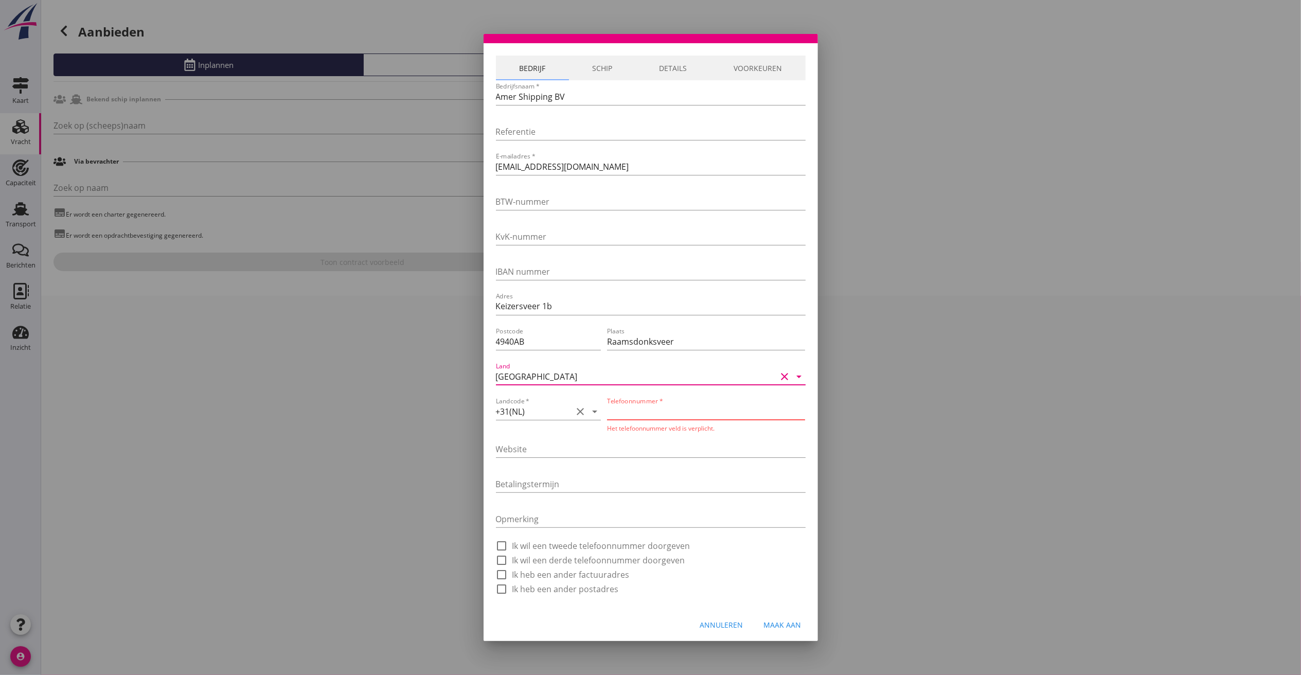
drag, startPoint x: 651, startPoint y: 415, endPoint x: 889, endPoint y: 482, distance: 247.6
click at [651, 415] on input "Telefoonnummer *" at bounding box center [706, 411] width 198 height 16
type input "0162580041"
click at [779, 622] on div "Maak aan" at bounding box center [783, 622] width 38 height 11
type input "[PERSON_NAME]"
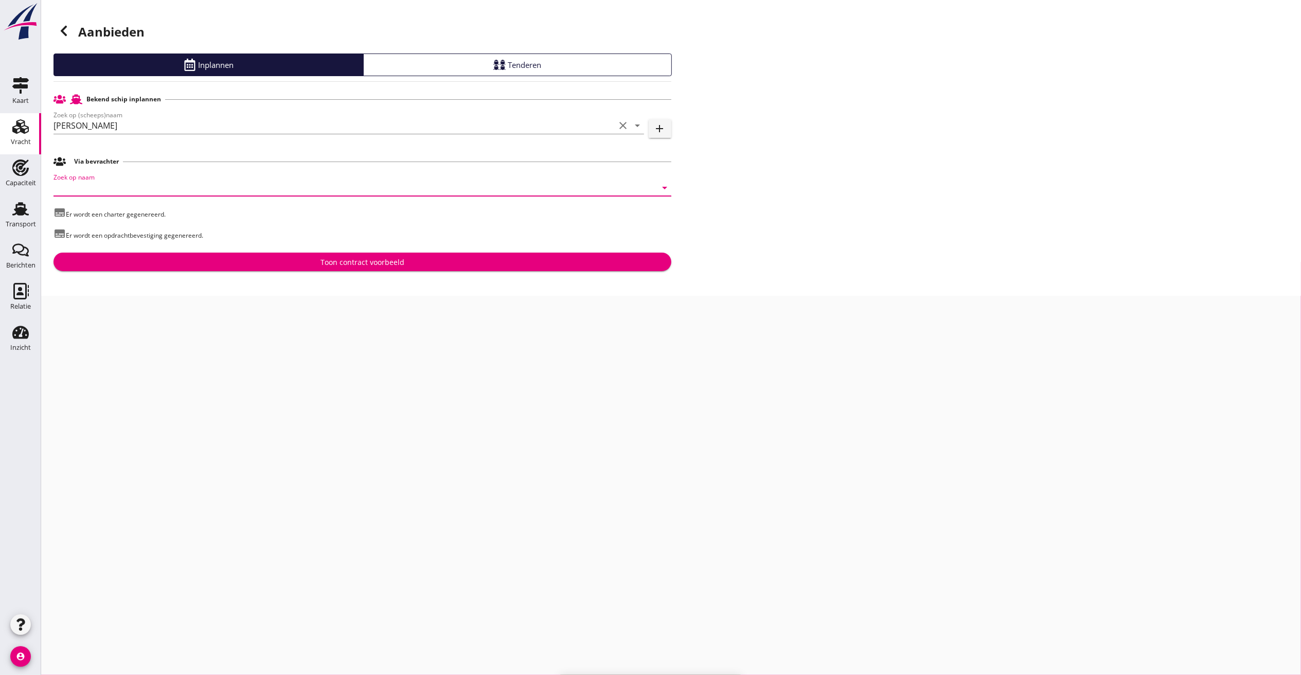
click at [120, 184] on input "Zoek op naam" at bounding box center [348, 188] width 589 height 16
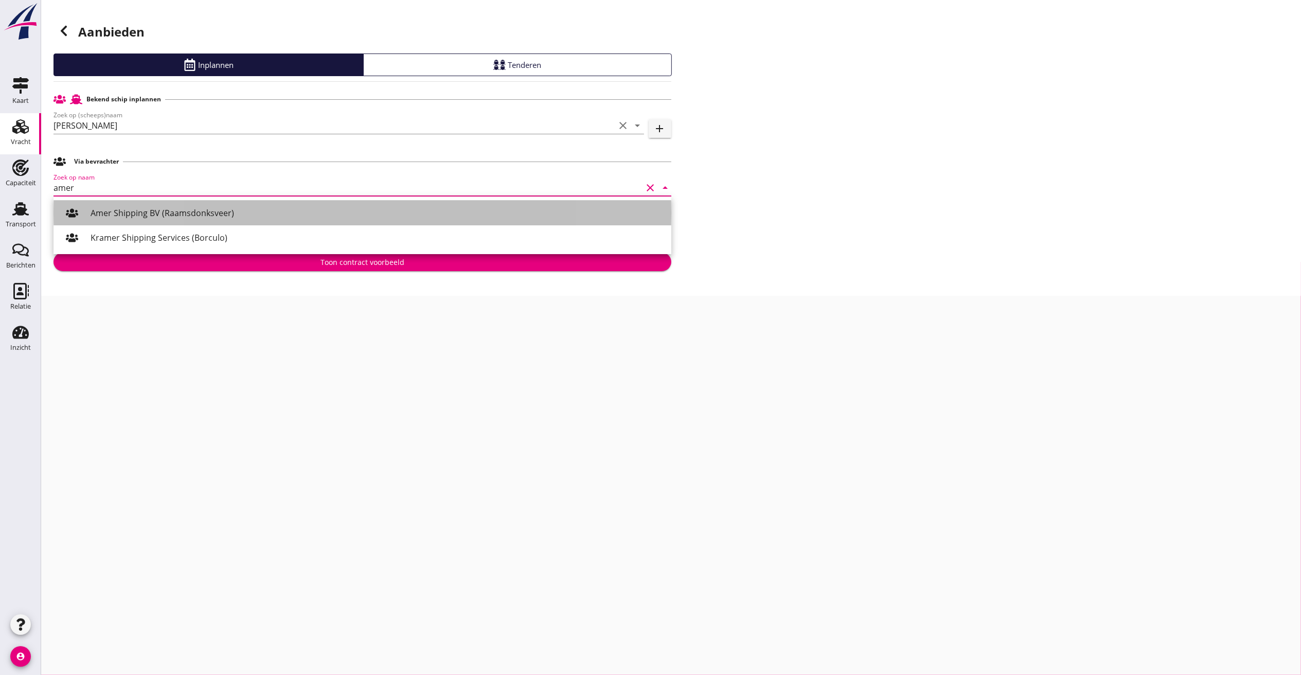
click at [134, 216] on div "Amer Shipping BV (Raamsdonksveer)" at bounding box center [377, 213] width 573 height 12
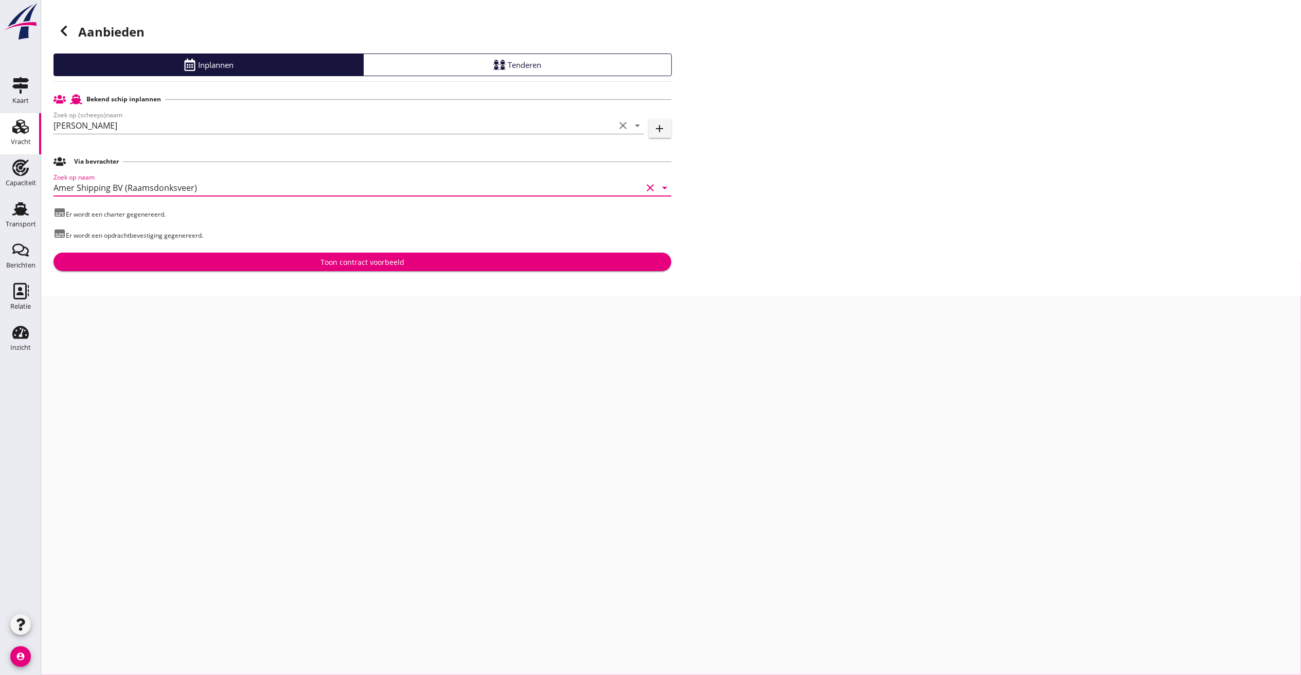
type input "Amer Shipping BV (Raamsdonksveer)"
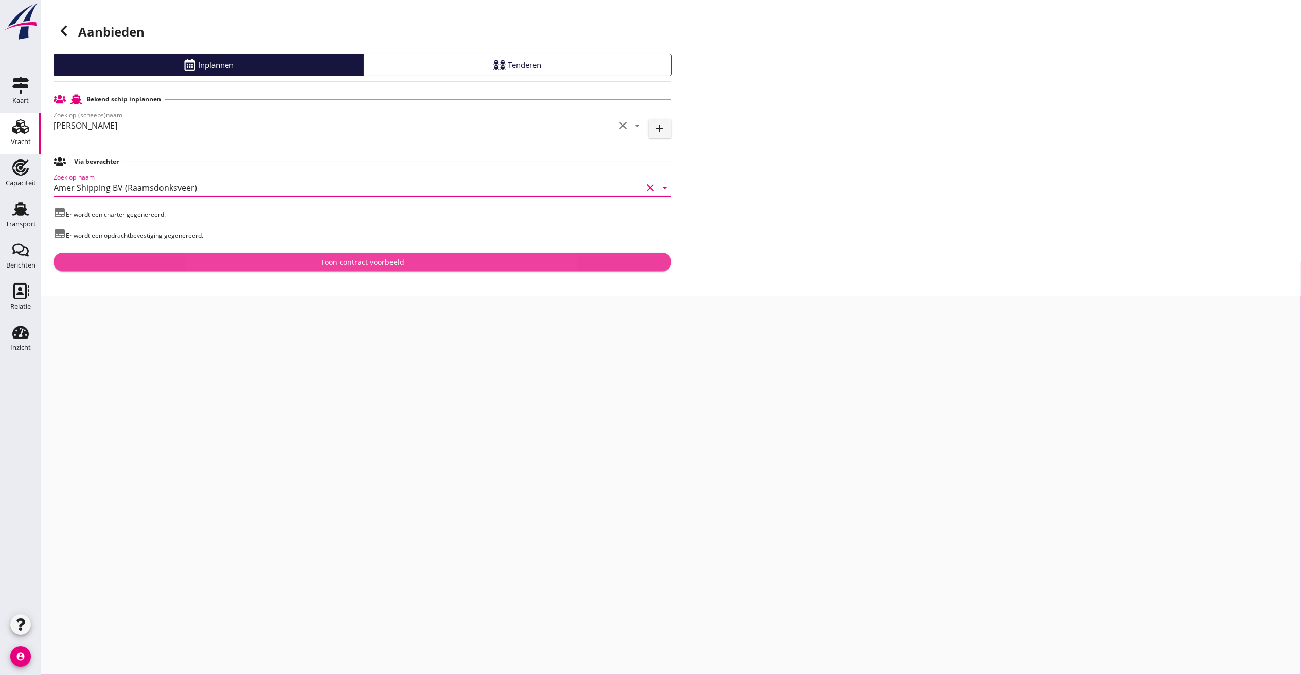
click at [228, 258] on div "Toon contract voorbeeld" at bounding box center [362, 262] width 601 height 11
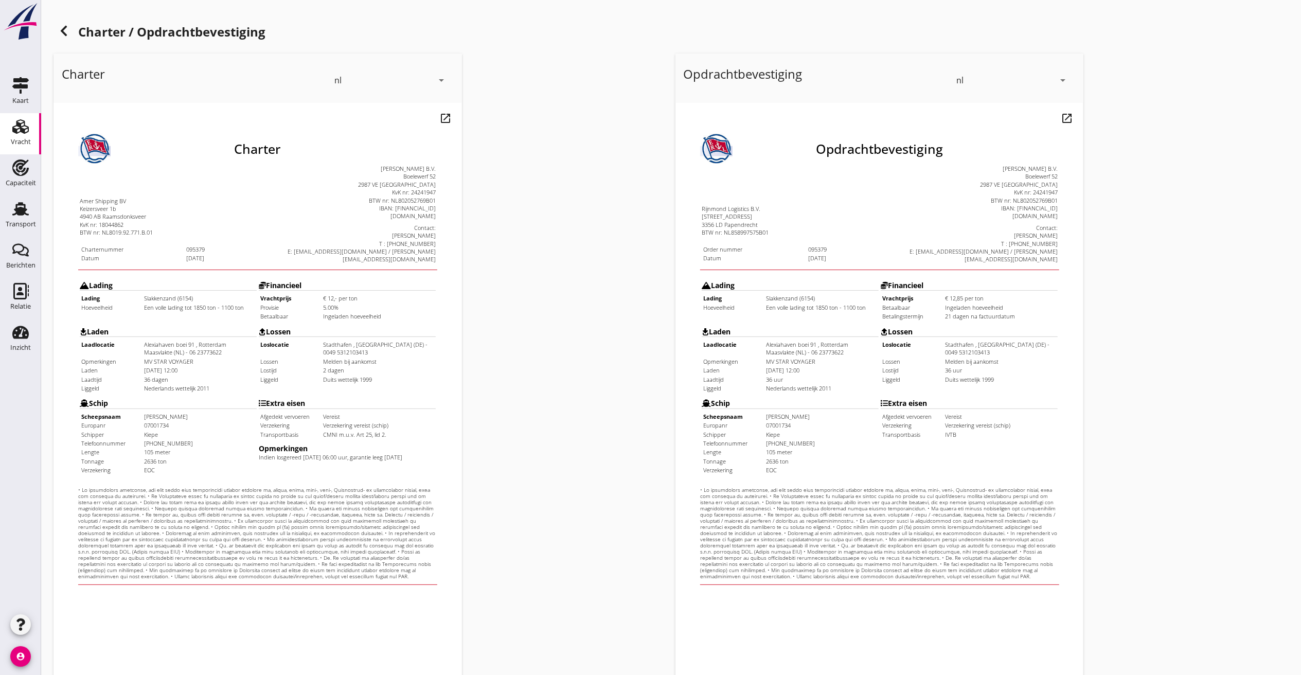
click at [335, 277] on td "5.00%" at bounding box center [358, 281] width 112 height 8
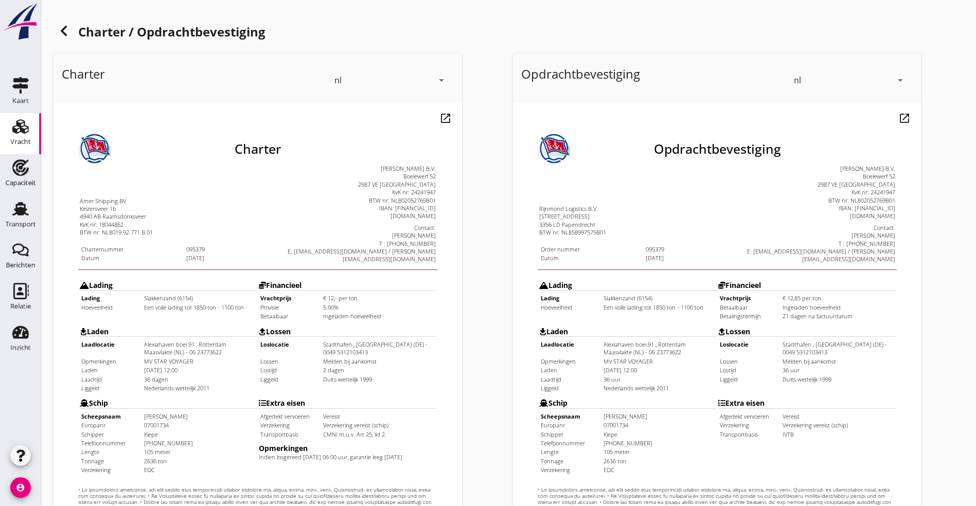
click at [62, 30] on use at bounding box center [64, 31] width 6 height 10
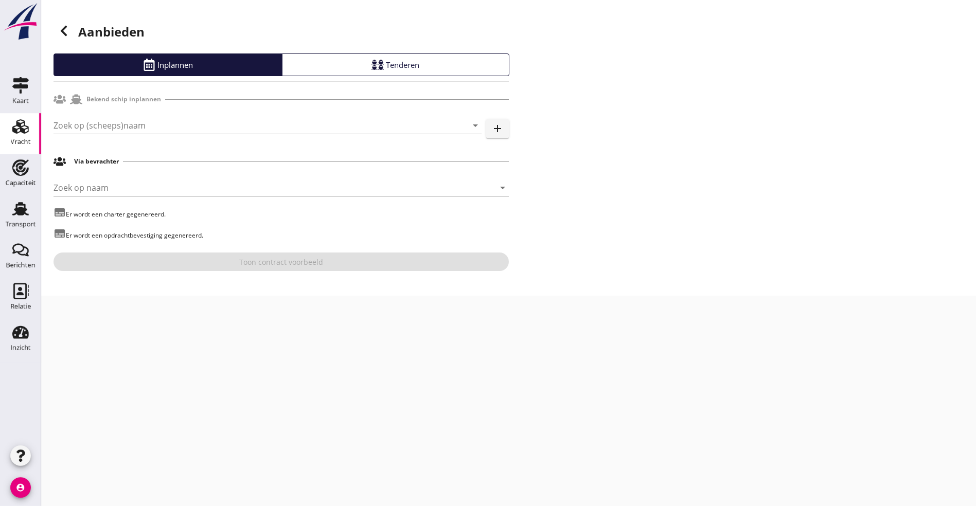
click at [59, 27] on icon at bounding box center [64, 31] width 12 height 12
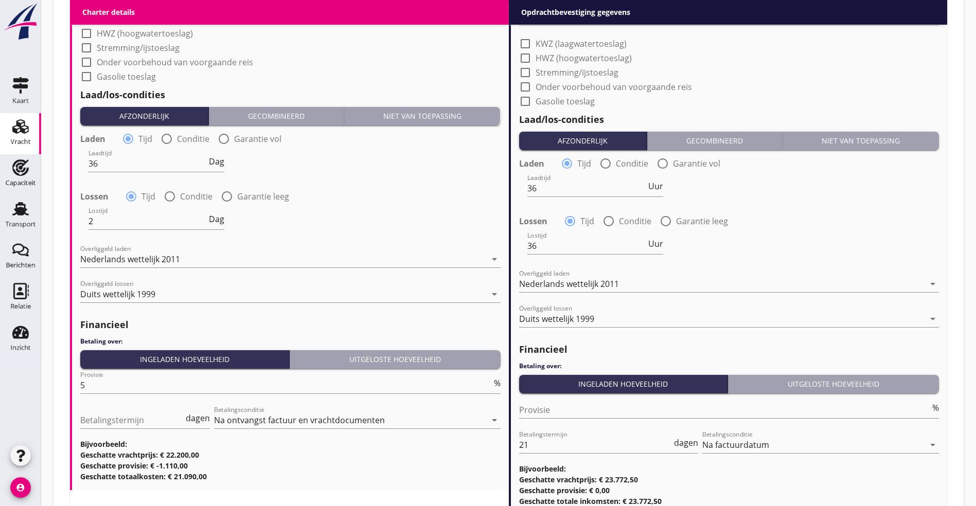
scroll to position [1079, 0]
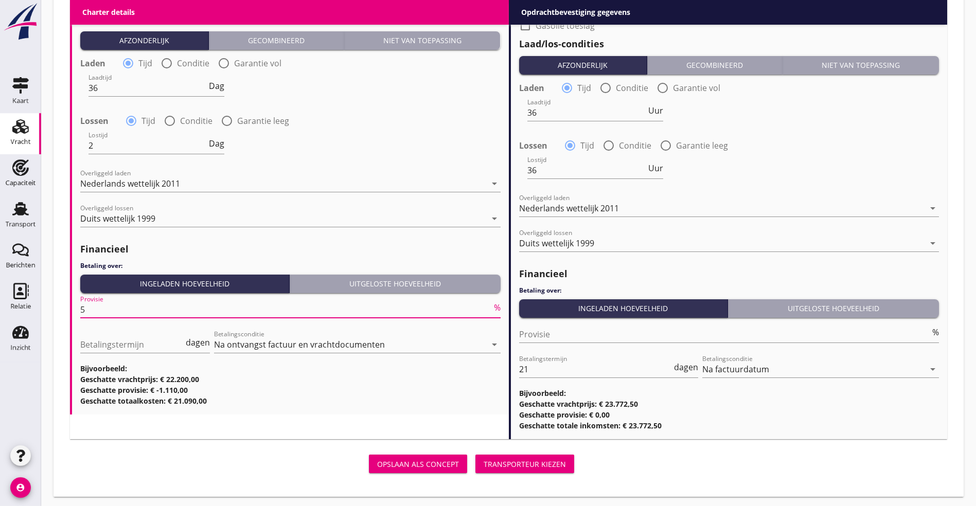
click at [81, 310] on input "5" at bounding box center [286, 310] width 412 height 16
click at [484, 463] on div "Transporteur kiezen" at bounding box center [525, 464] width 82 height 11
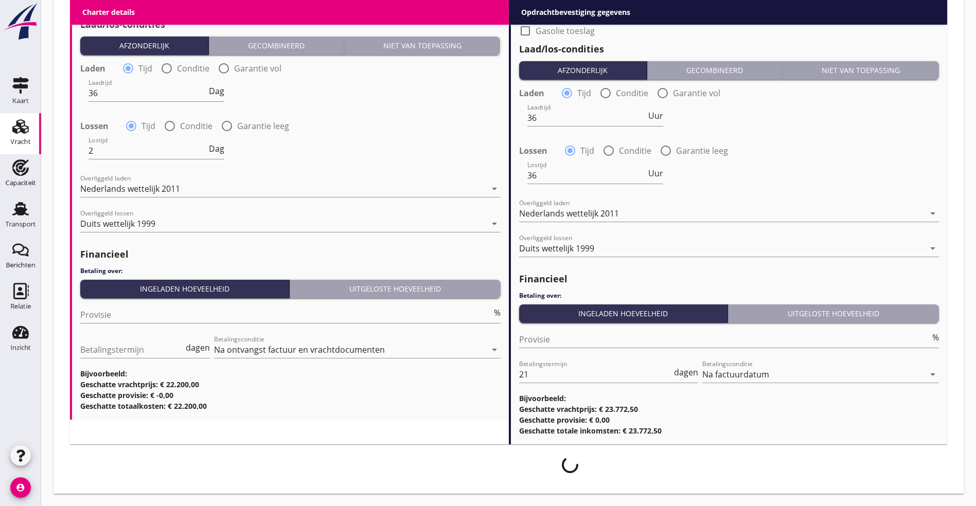
scroll to position [1071, 0]
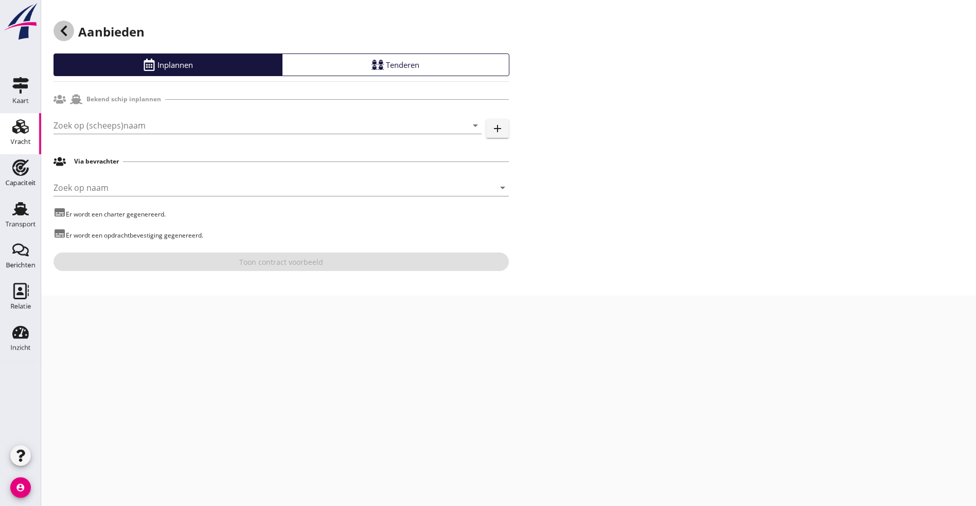
click at [63, 31] on use at bounding box center [64, 31] width 6 height 10
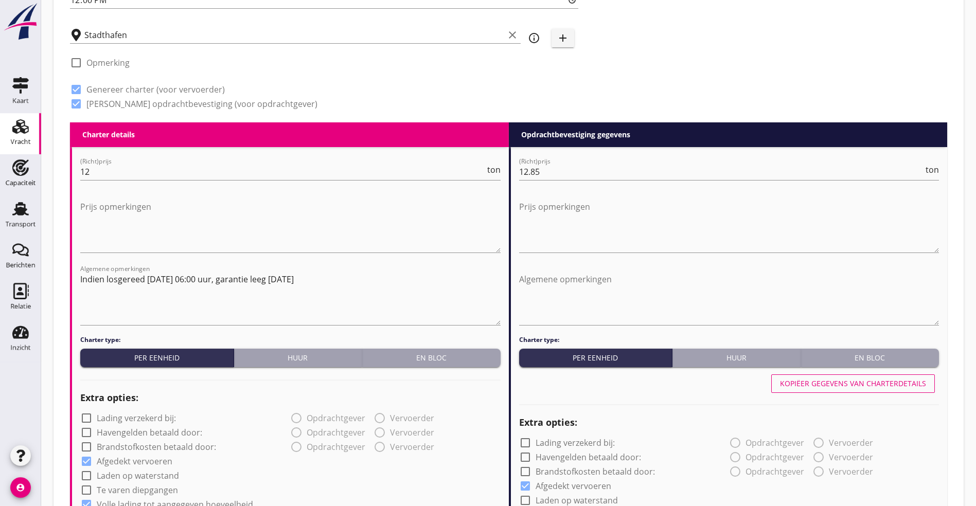
scroll to position [463, 0]
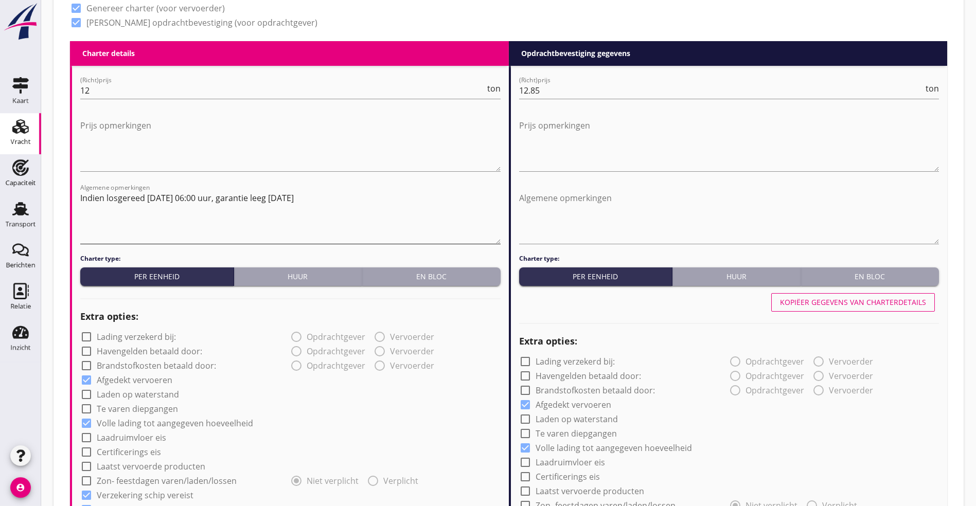
click at [334, 195] on textarea "Indien losgereed [DATE] 06:00 uur, garantie leeg [DATE]" at bounding box center [290, 217] width 420 height 54
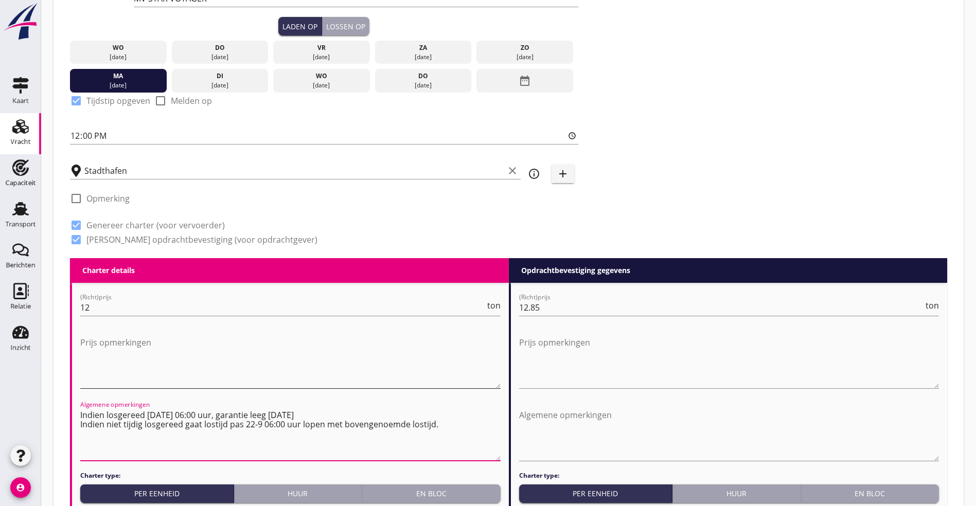
scroll to position [0, 0]
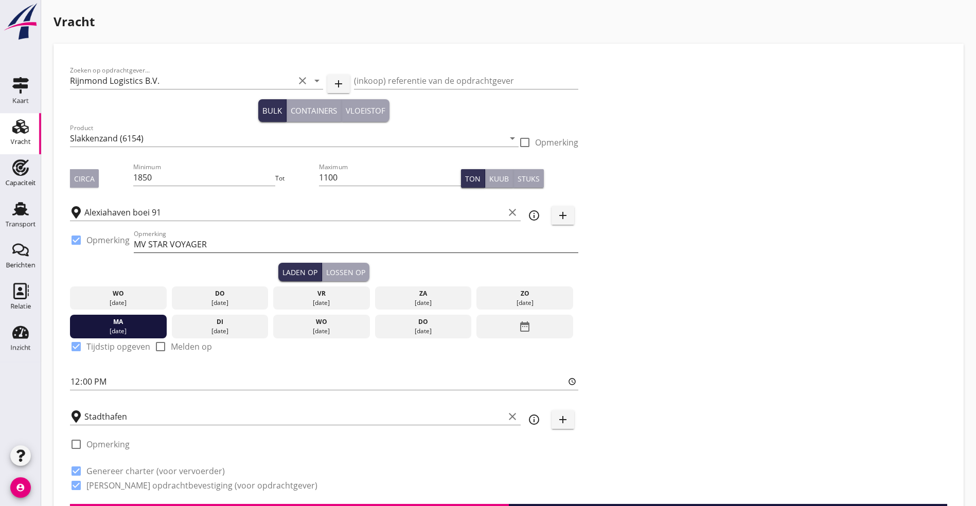
type textarea "Indien losgereed [DATE] 06:00 uur, garantie leeg [DATE] Indien niet tijdig losg…"
click at [249, 247] on input "MV STAR VOYAGER" at bounding box center [356, 244] width 445 height 16
click at [320, 241] on input "MV STAR VOYAGER [PERSON_NAME] 91" at bounding box center [356, 244] width 445 height 16
type input "MV STAR VOYAGER [PERSON_NAME] 91 ZHD "[PERSON_NAME]" Tel: [PHONE_NUMBER]"
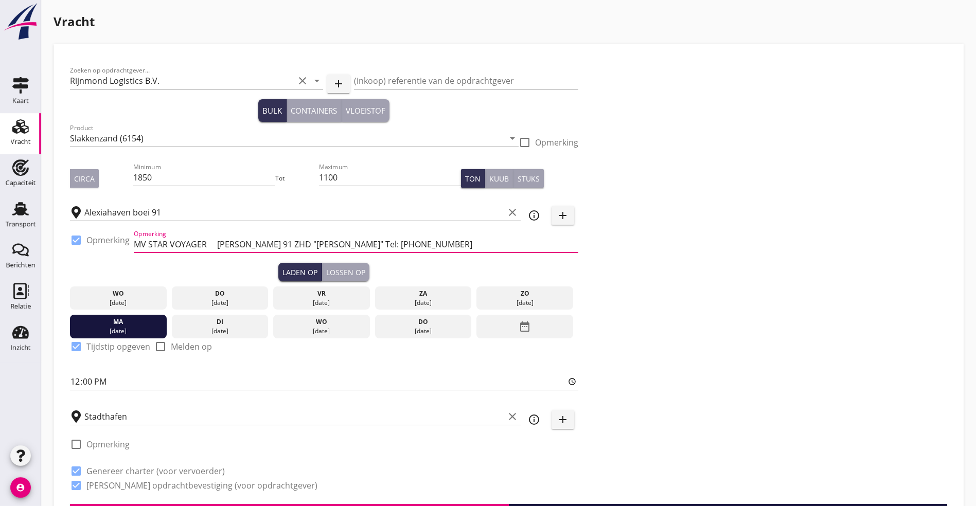
scroll to position [0, 0]
click at [528, 215] on icon "info_outline" at bounding box center [534, 215] width 12 height 12
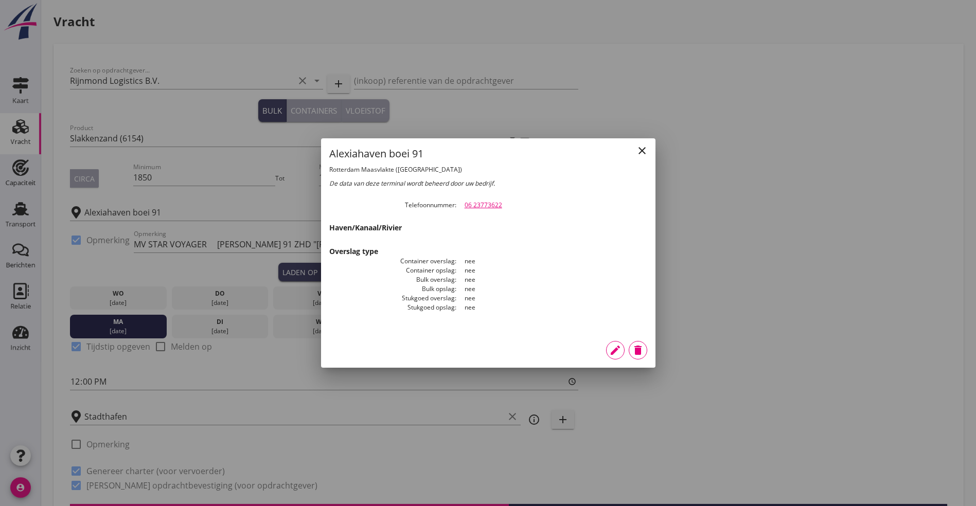
click at [732, 168] on div at bounding box center [488, 253] width 976 height 506
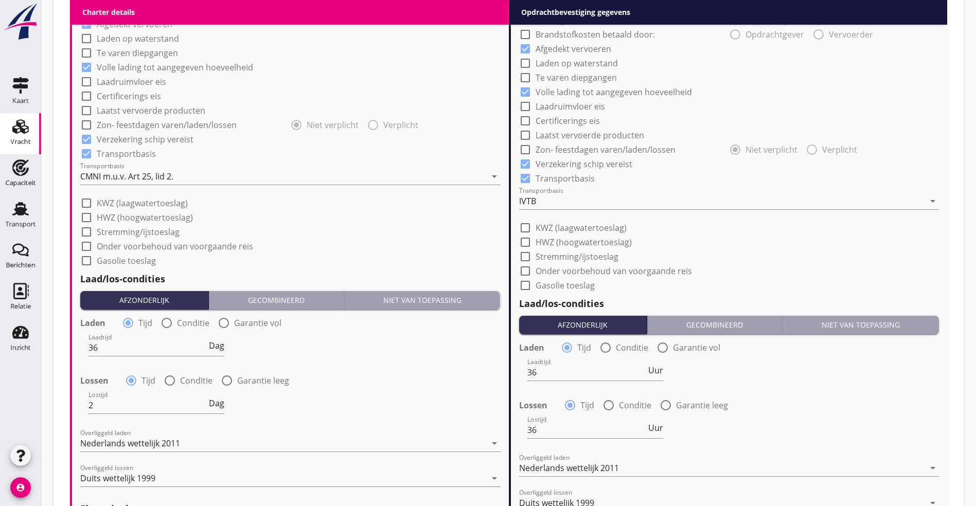
scroll to position [1079, 0]
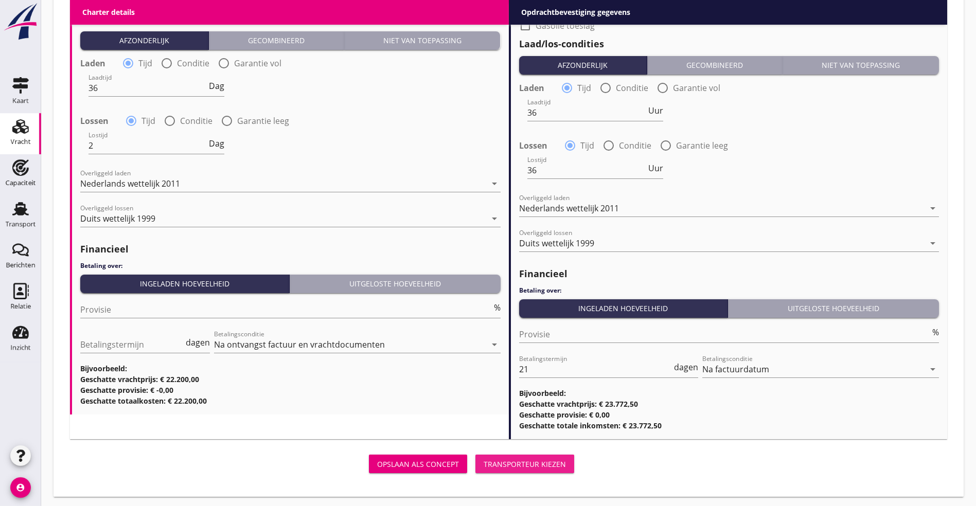
drag, startPoint x: 400, startPoint y: 457, endPoint x: 430, endPoint y: 451, distance: 30.4
click at [484, 459] on div "Transporteur kiezen" at bounding box center [525, 464] width 82 height 11
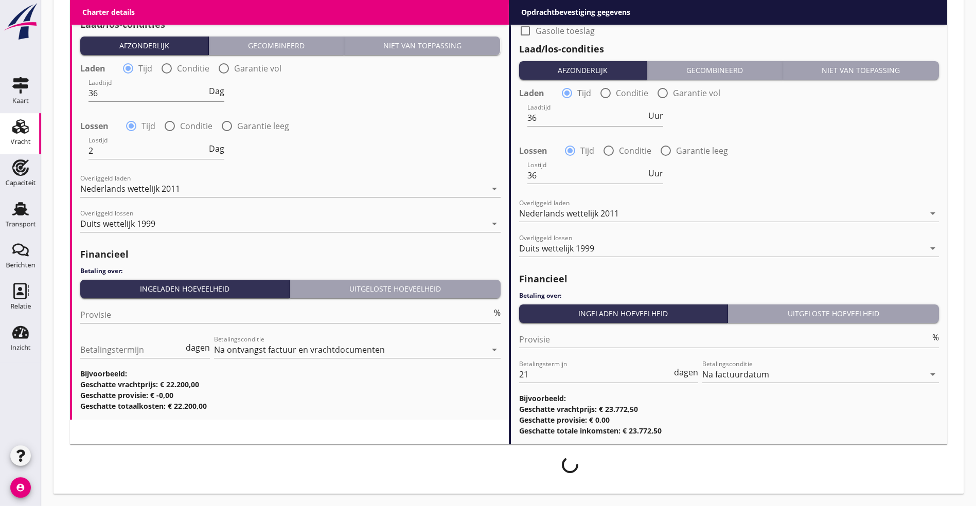
scroll to position [1071, 0]
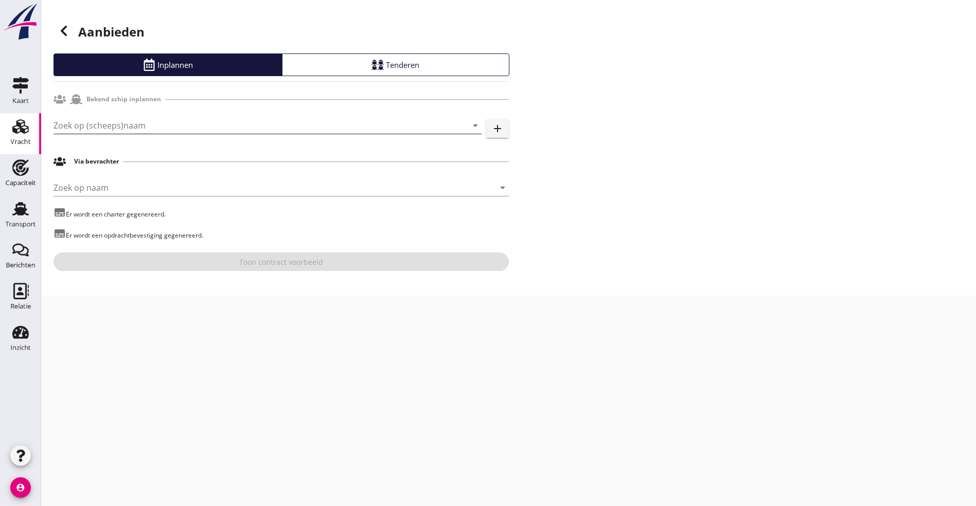
click at [100, 122] on input "Zoek op (scheeps)naam" at bounding box center [253, 125] width 399 height 16
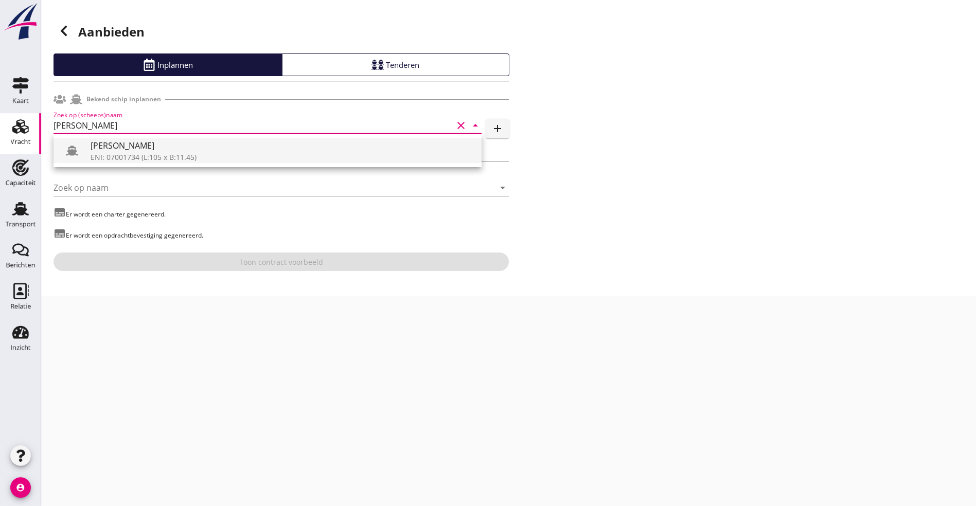
click at [112, 154] on div "ENI: 07001734 (L:105 x B:11.45)" at bounding box center [282, 157] width 383 height 11
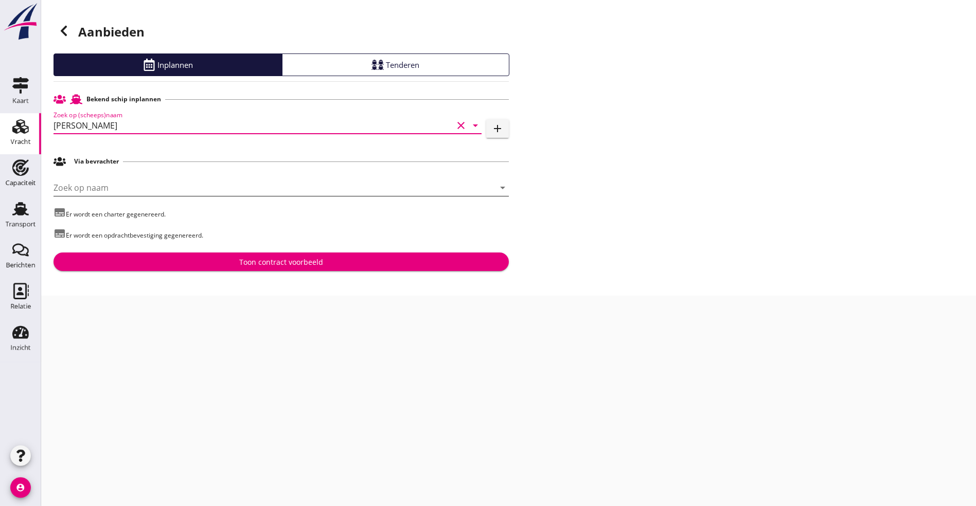
type input "[PERSON_NAME]"
click at [95, 192] on input "Zoek op naam" at bounding box center [267, 188] width 427 height 16
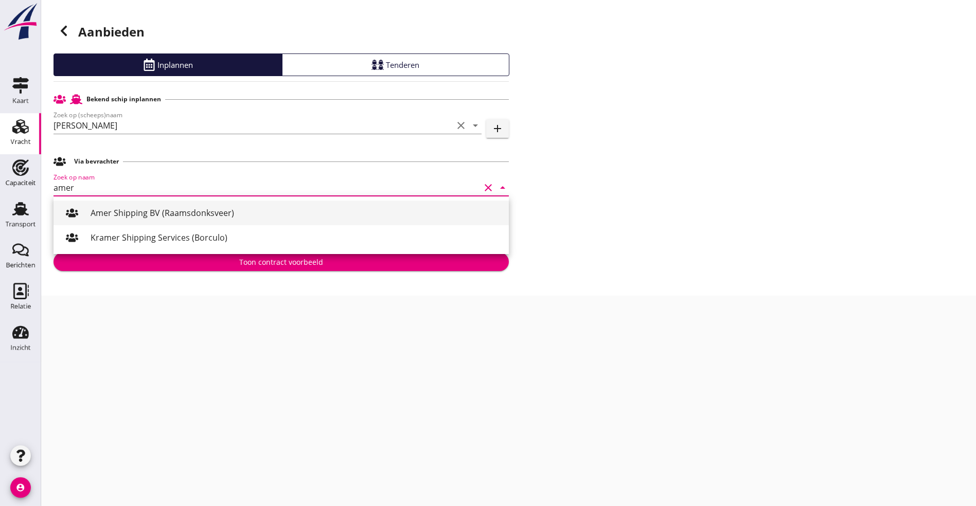
click at [133, 210] on div "Amer Shipping BV (Raamsdonksveer)" at bounding box center [296, 213] width 410 height 12
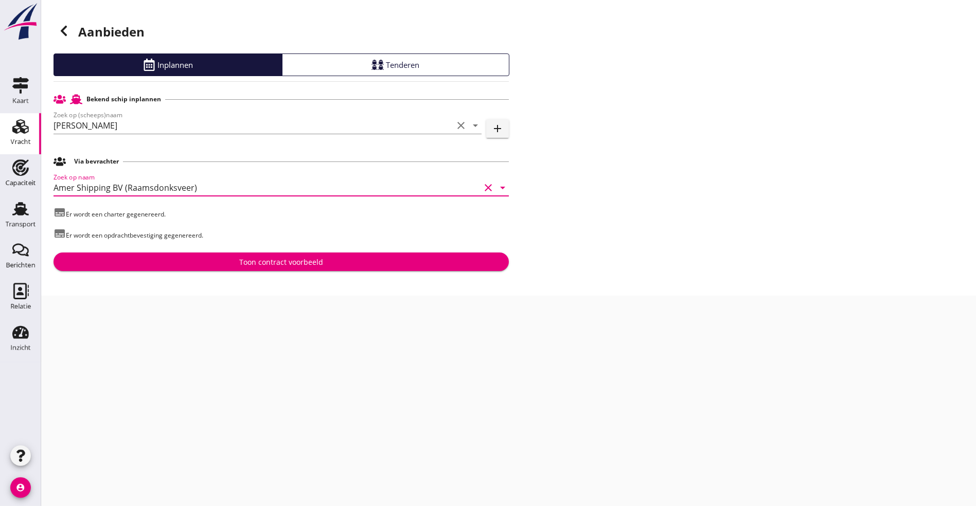
type input "Amer Shipping BV (Raamsdonksveer)"
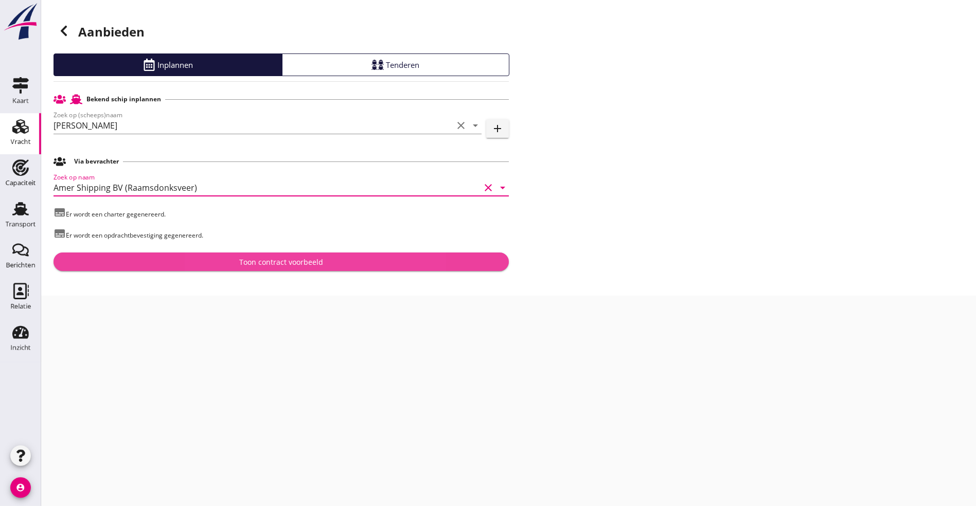
click at [147, 255] on button "Toon contract voorbeeld" at bounding box center [281, 262] width 455 height 19
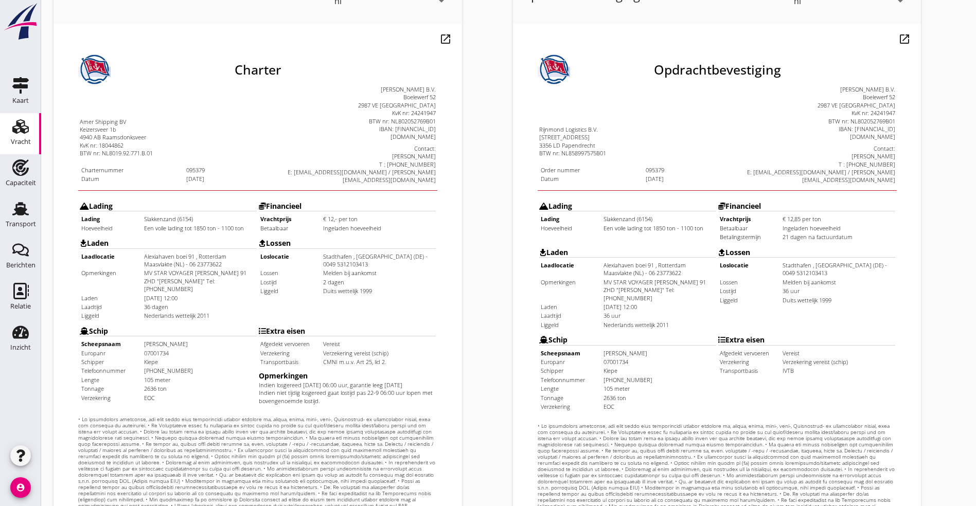
scroll to position [256, 0]
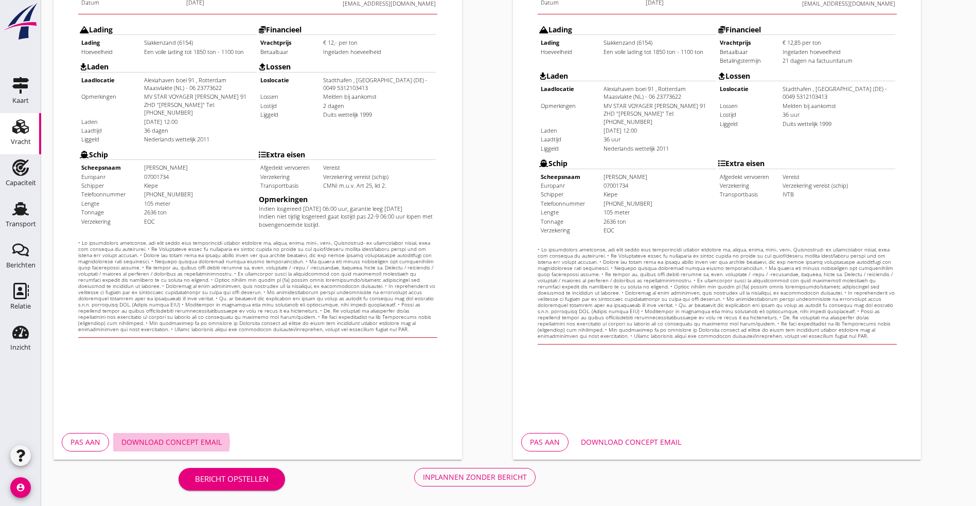
click at [189, 445] on div "Download concept email" at bounding box center [171, 442] width 100 height 11
